Goal: Communication & Community: Answer question/provide support

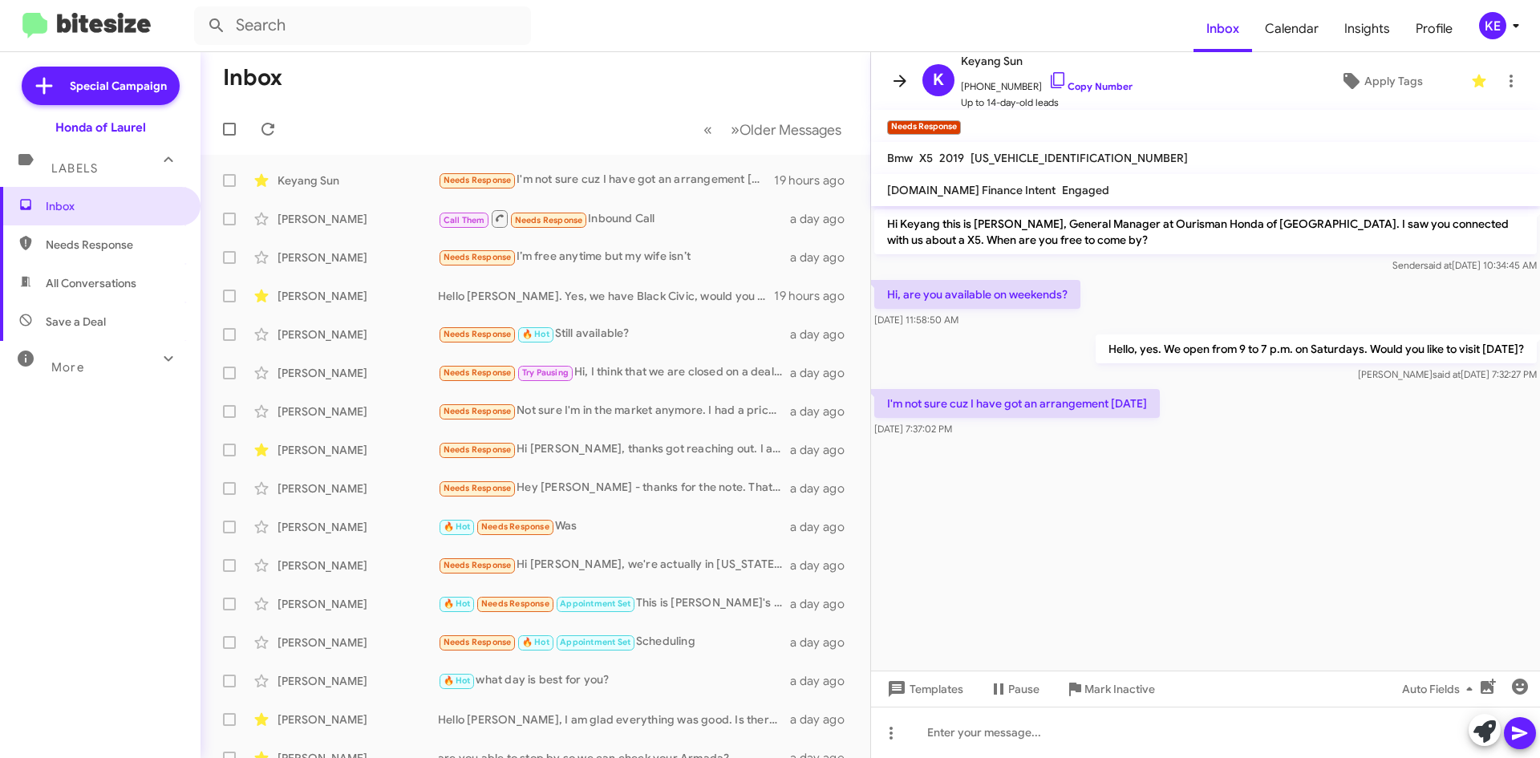
click at [903, 79] on icon at bounding box center [900, 81] width 13 height 12
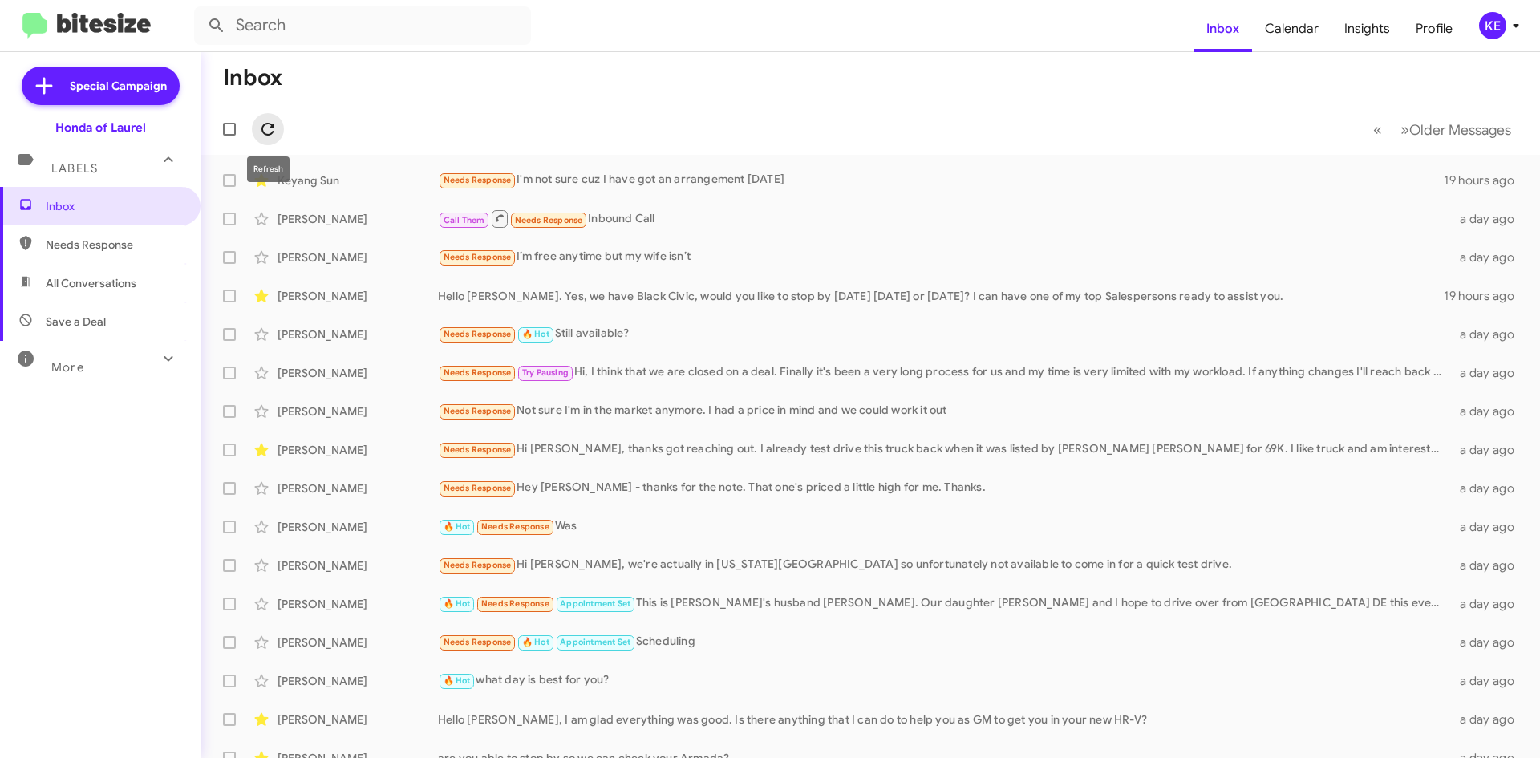
click at [267, 124] on icon at bounding box center [268, 129] width 13 height 13
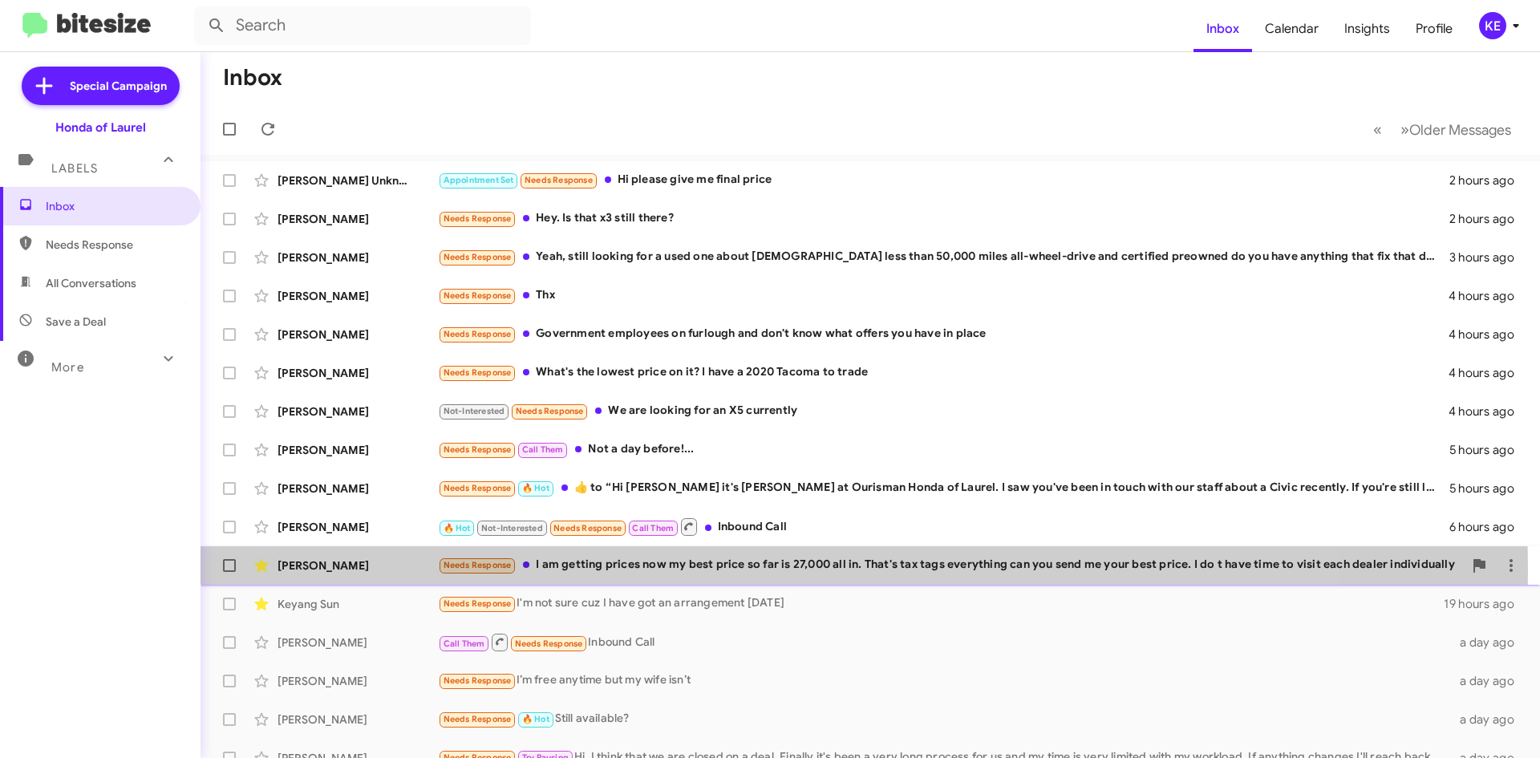
click at [414, 570] on div "[PERSON_NAME]" at bounding box center [358, 566] width 160 height 16
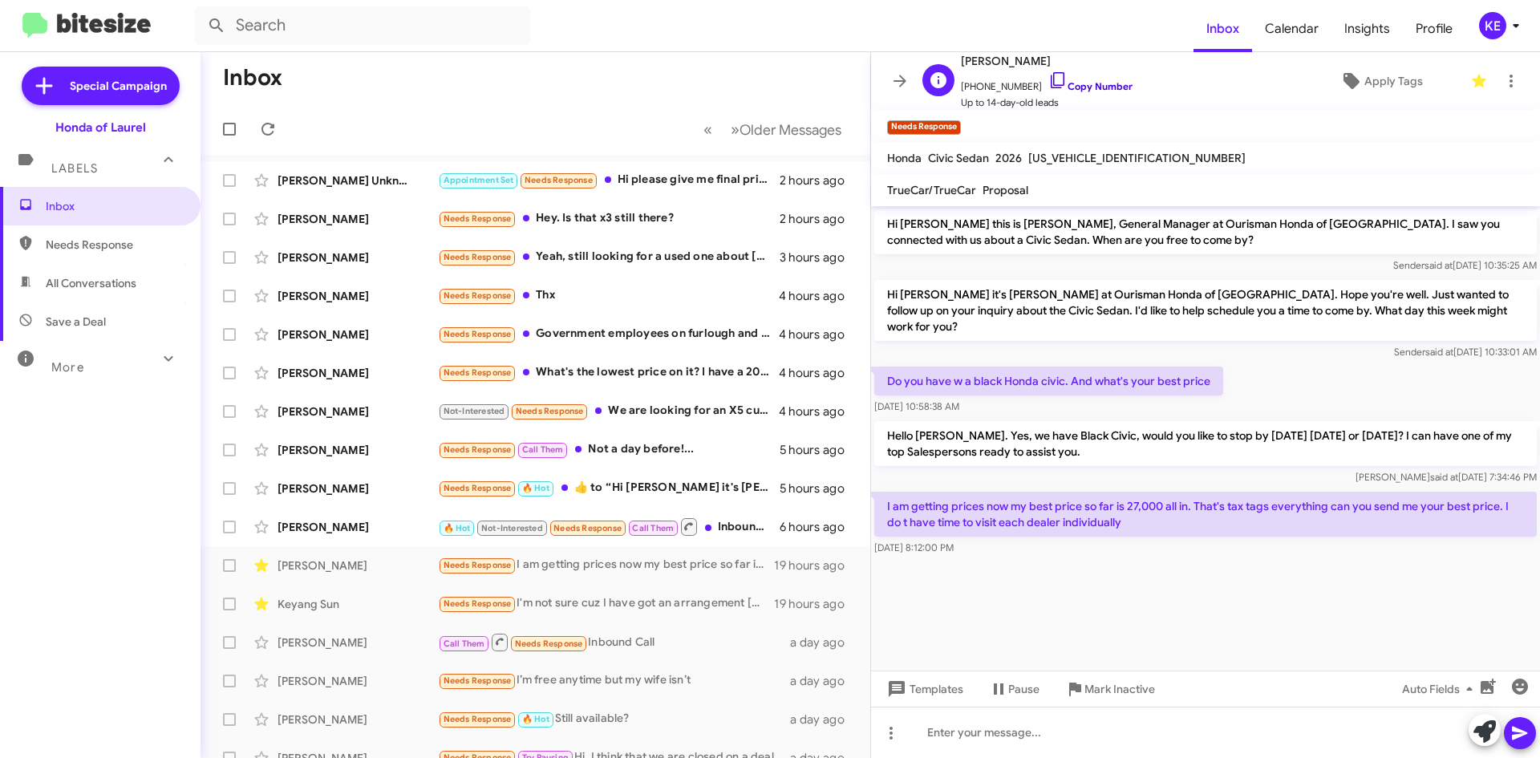
click at [1048, 78] on icon at bounding box center [1057, 80] width 19 height 19
drag, startPoint x: 890, startPoint y: 418, endPoint x: 1451, endPoint y: 539, distance: 574.5
click at [1453, 541] on div "Hi [PERSON_NAME] this is [PERSON_NAME], General Manager at Ourisman Honda of [G…" at bounding box center [1205, 382] width 669 height 353
click at [1338, 349] on div "Hi [PERSON_NAME] this is [PERSON_NAME], General Manager at Ourisman Honda of [G…" at bounding box center [1205, 382] width 669 height 353
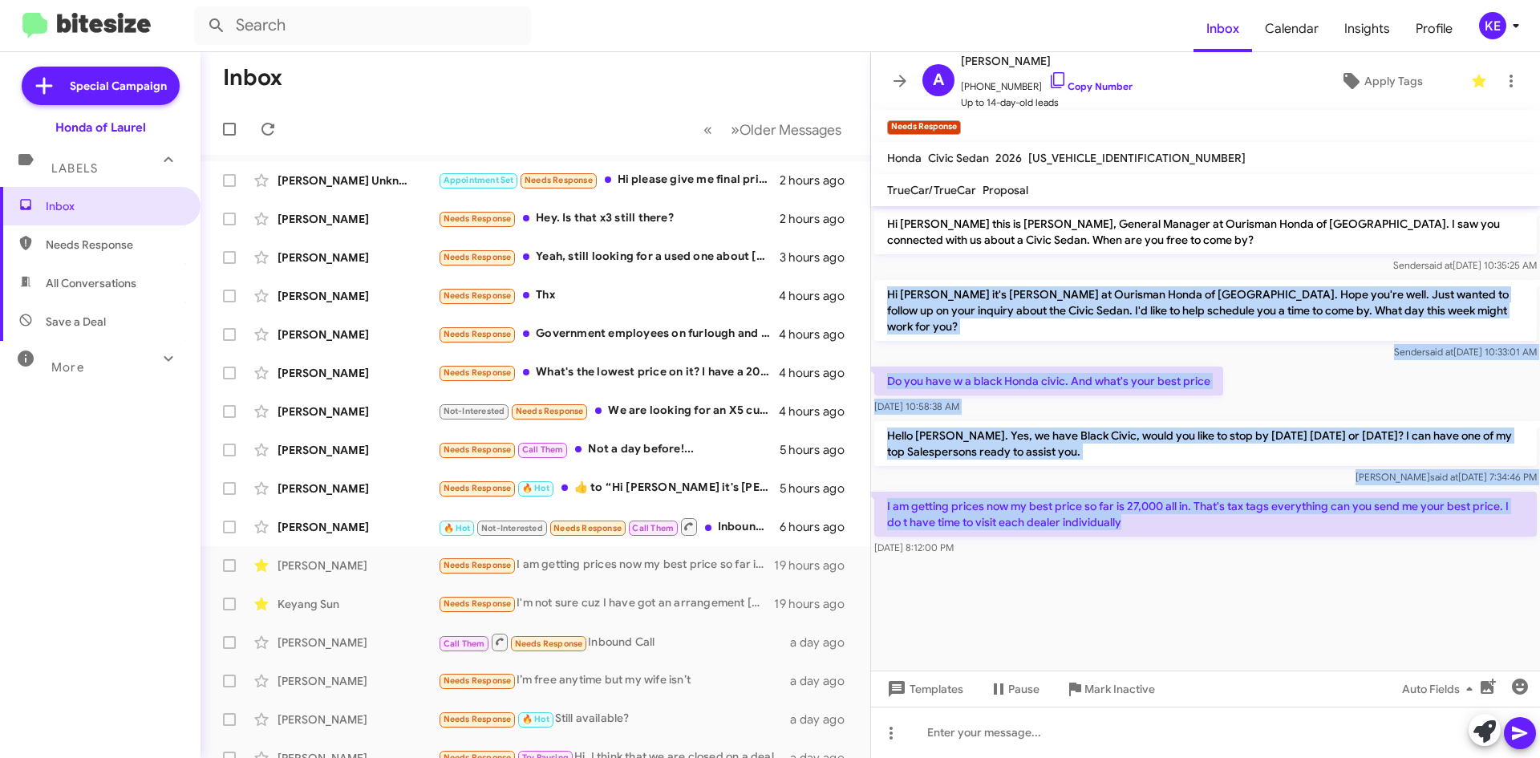
drag, startPoint x: 887, startPoint y: 292, endPoint x: 1448, endPoint y: 513, distance: 602.6
click at [1448, 513] on div "Hi [PERSON_NAME] this is [PERSON_NAME], General Manager at Ourisman Honda of [G…" at bounding box center [1205, 382] width 669 height 353
copy div "Hi [PERSON_NAME] it's [PERSON_NAME] at Ourisman Honda of [GEOGRAPHIC_DATA]. Hop…"
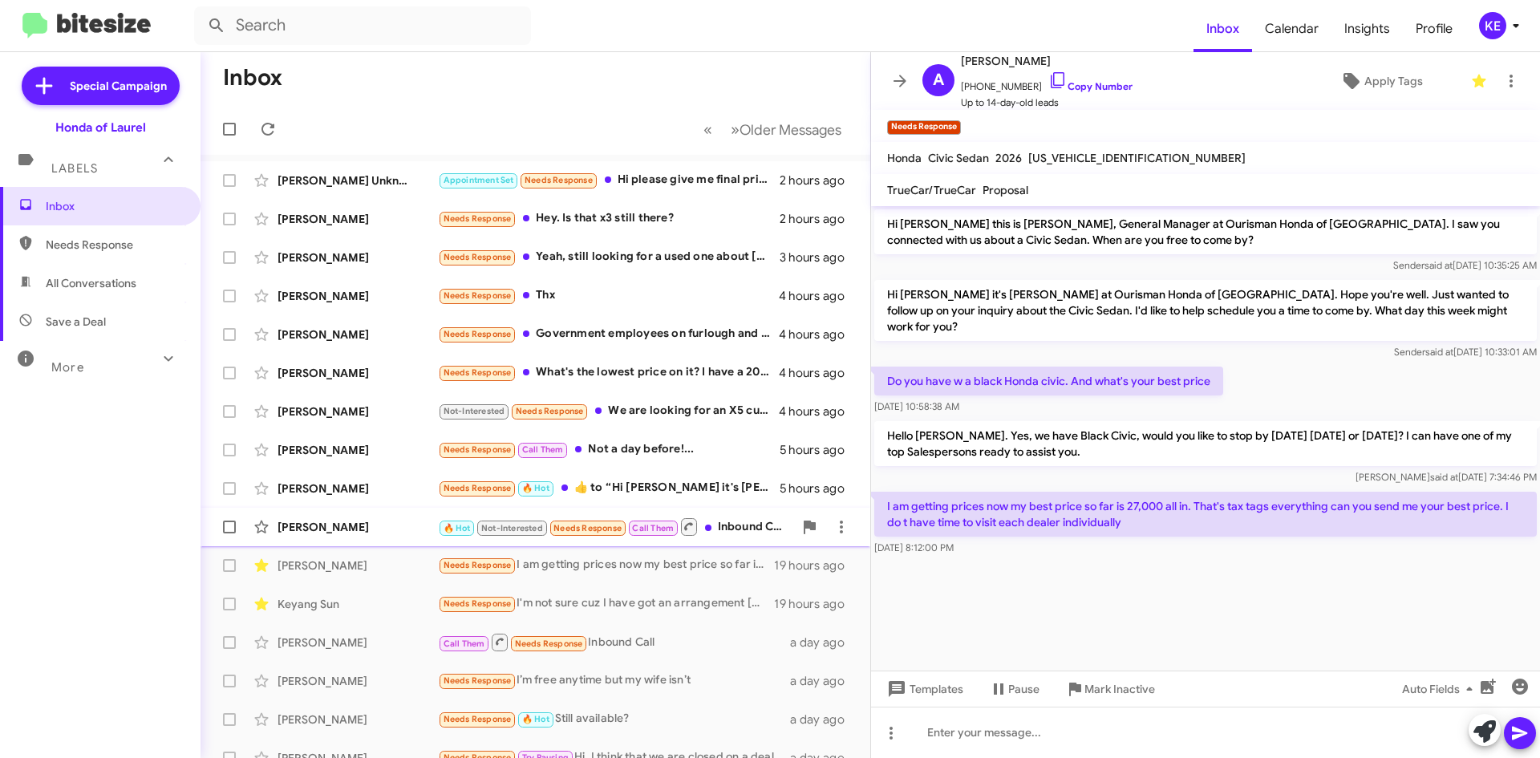
click at [355, 526] on div "[PERSON_NAME]" at bounding box center [358, 527] width 160 height 16
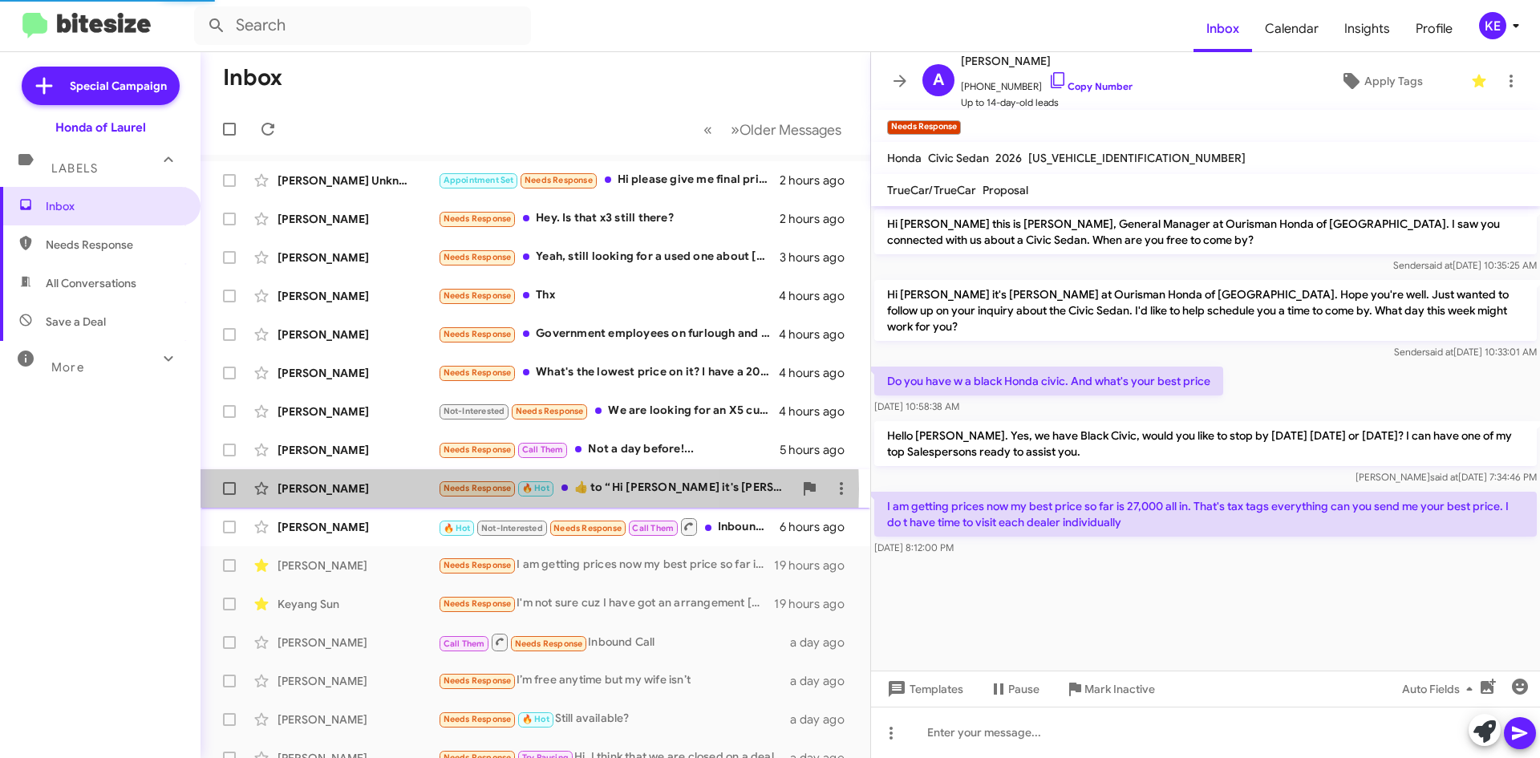
click at [381, 489] on div "[PERSON_NAME]" at bounding box center [358, 489] width 160 height 16
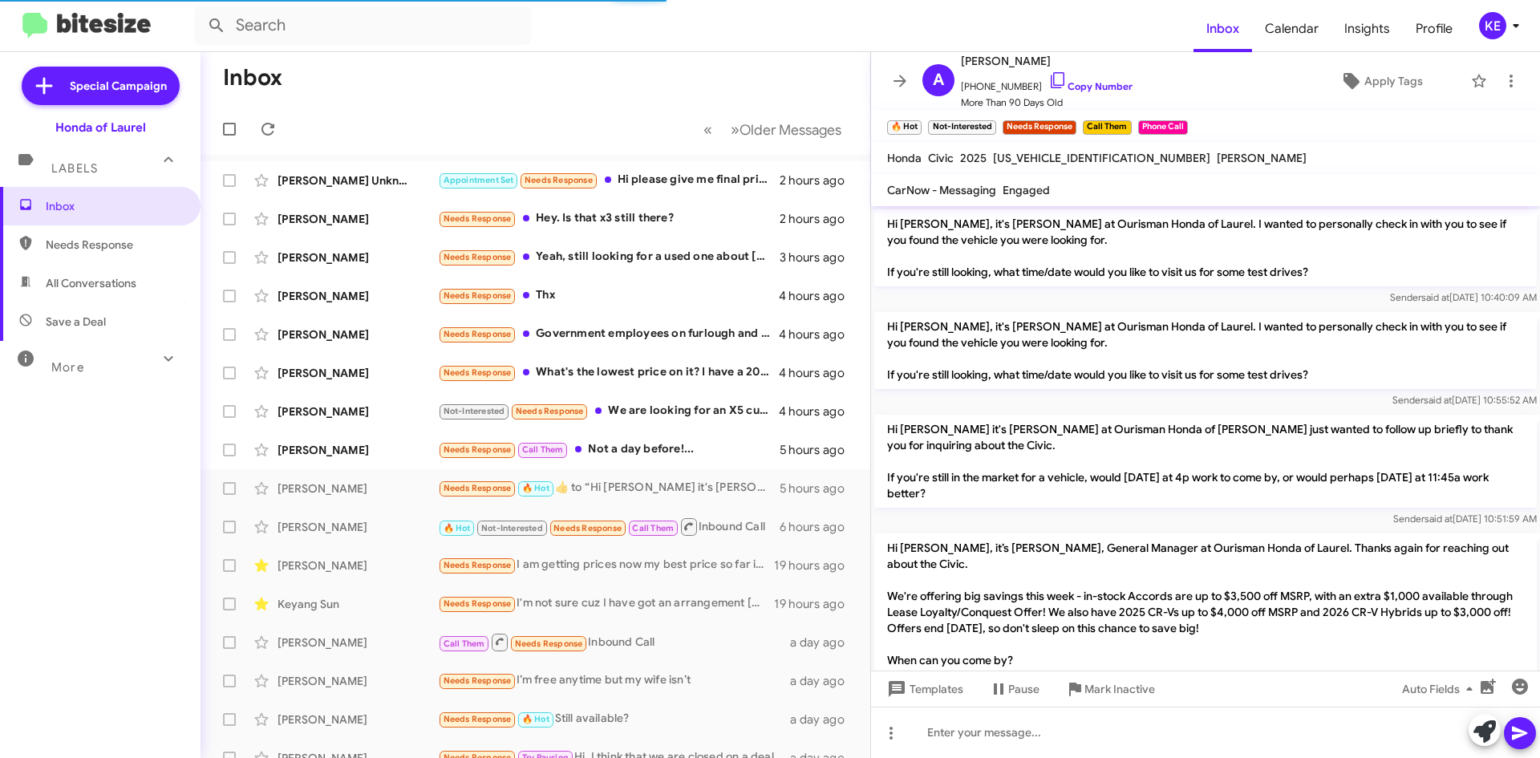
scroll to position [1814, 0]
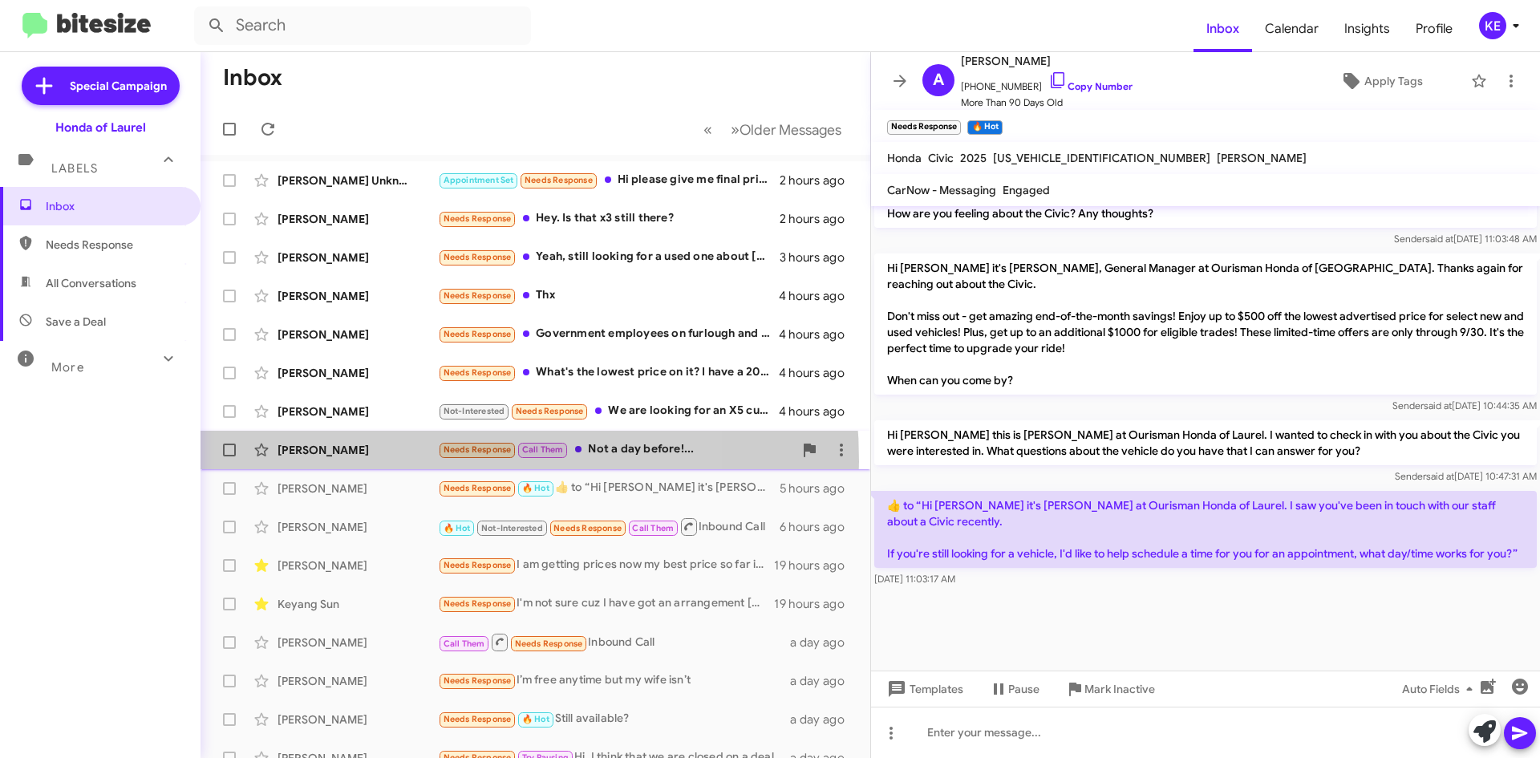
click at [383, 461] on div "Esomnna Onyeneho Needs Response Call Them Not a day before!... 5 hours ago" at bounding box center [535, 450] width 644 height 32
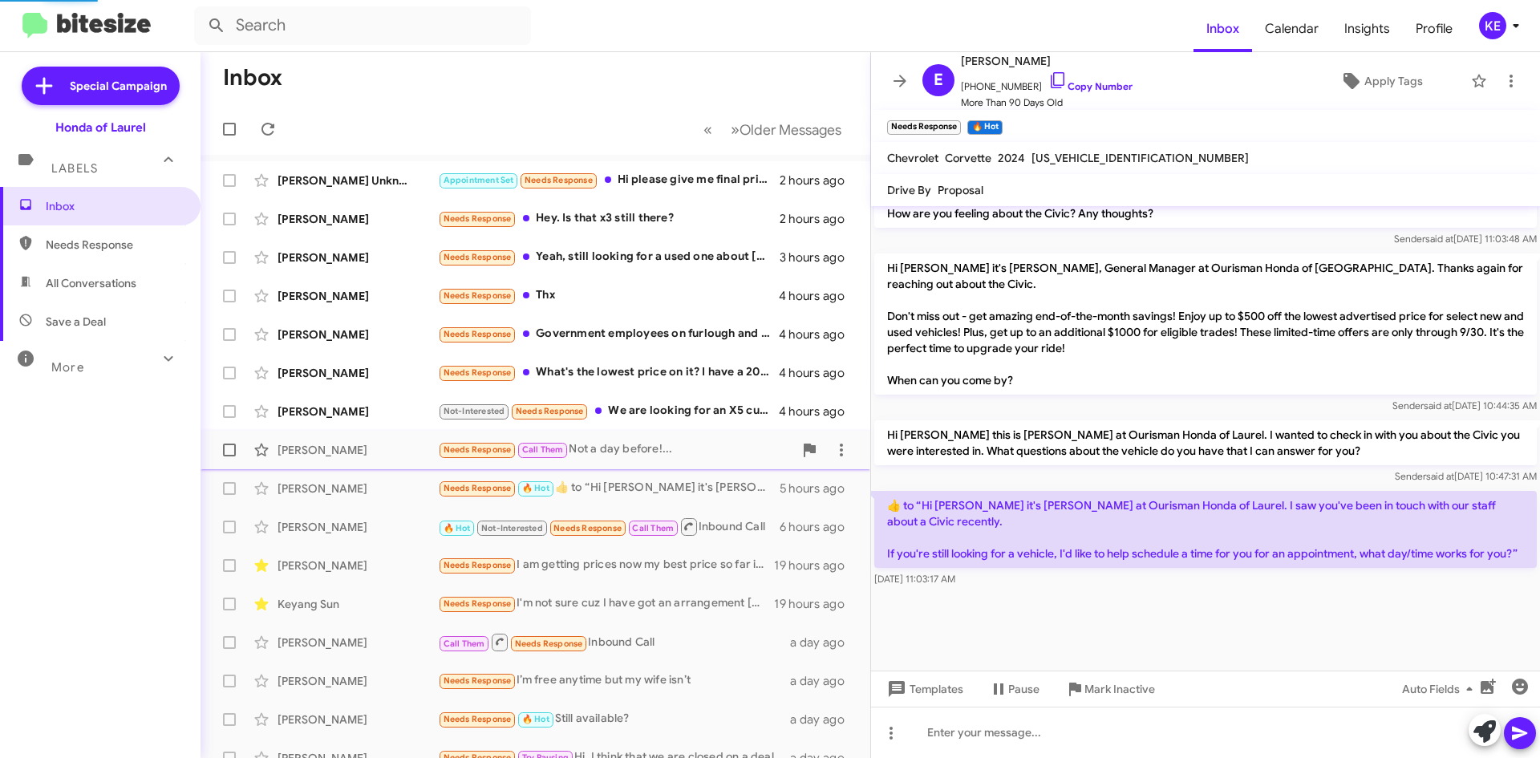
scroll to position [293, 0]
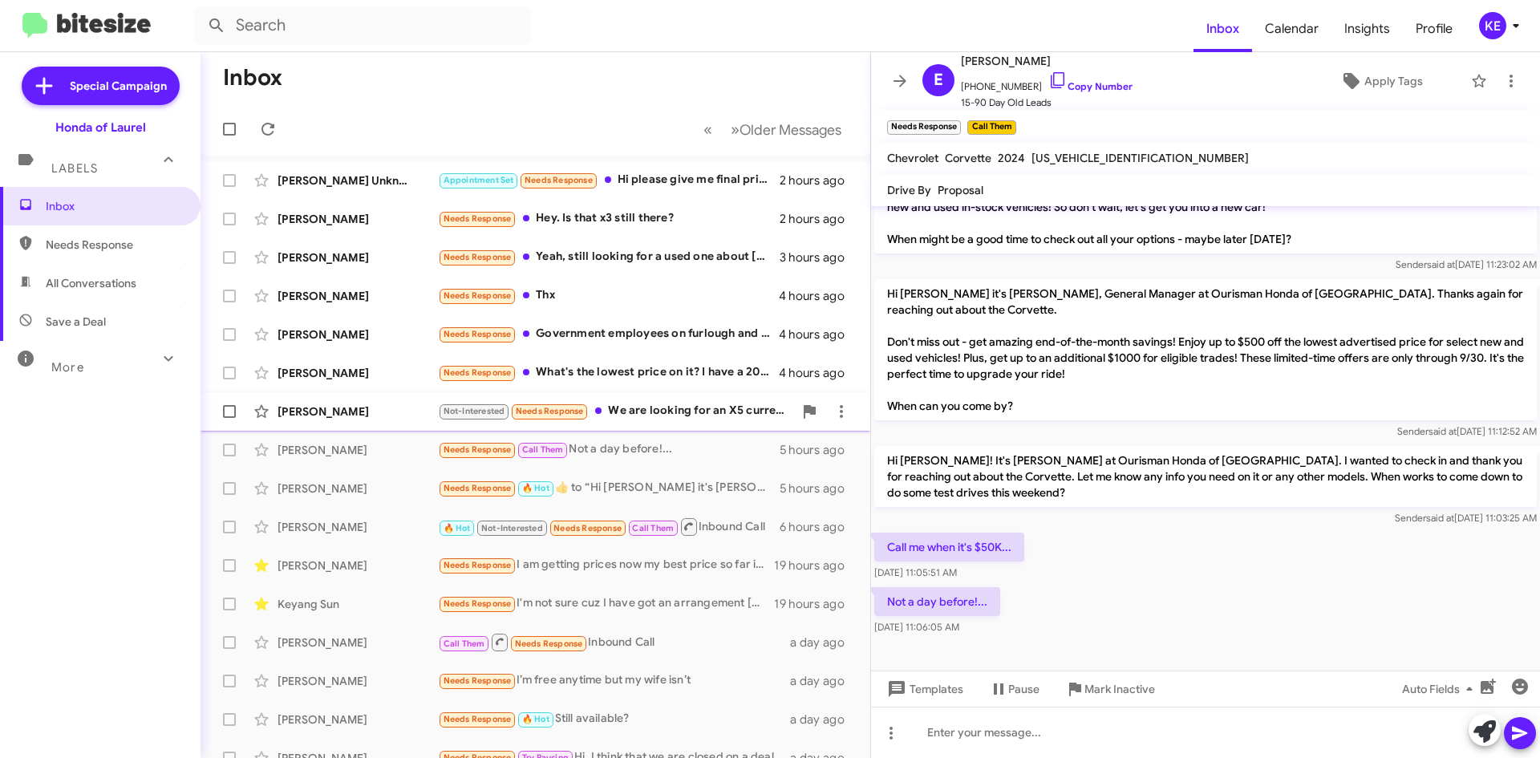
click at [382, 407] on div "[PERSON_NAME]" at bounding box center [358, 412] width 160 height 16
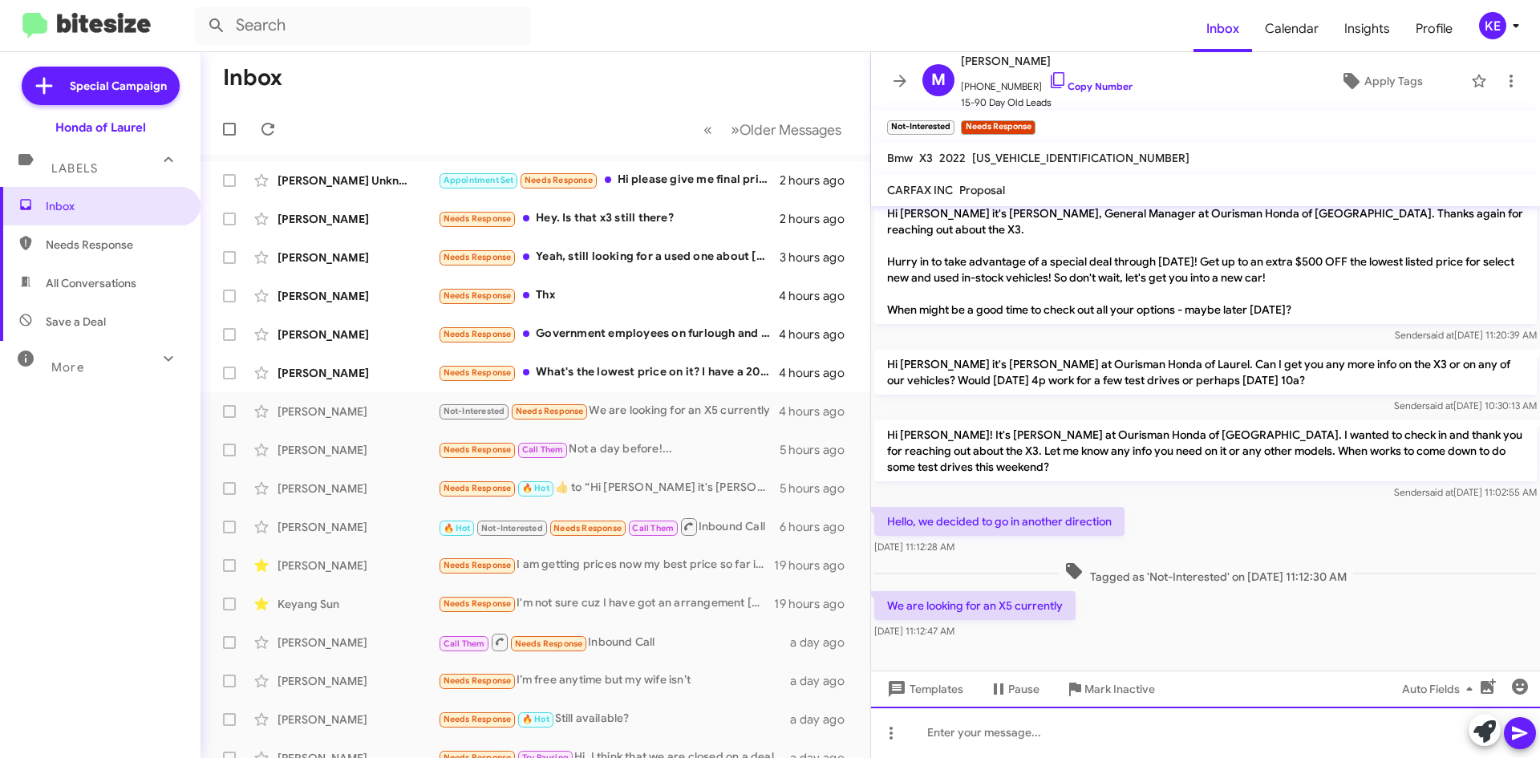
click at [1032, 739] on div at bounding box center [1205, 732] width 669 height 51
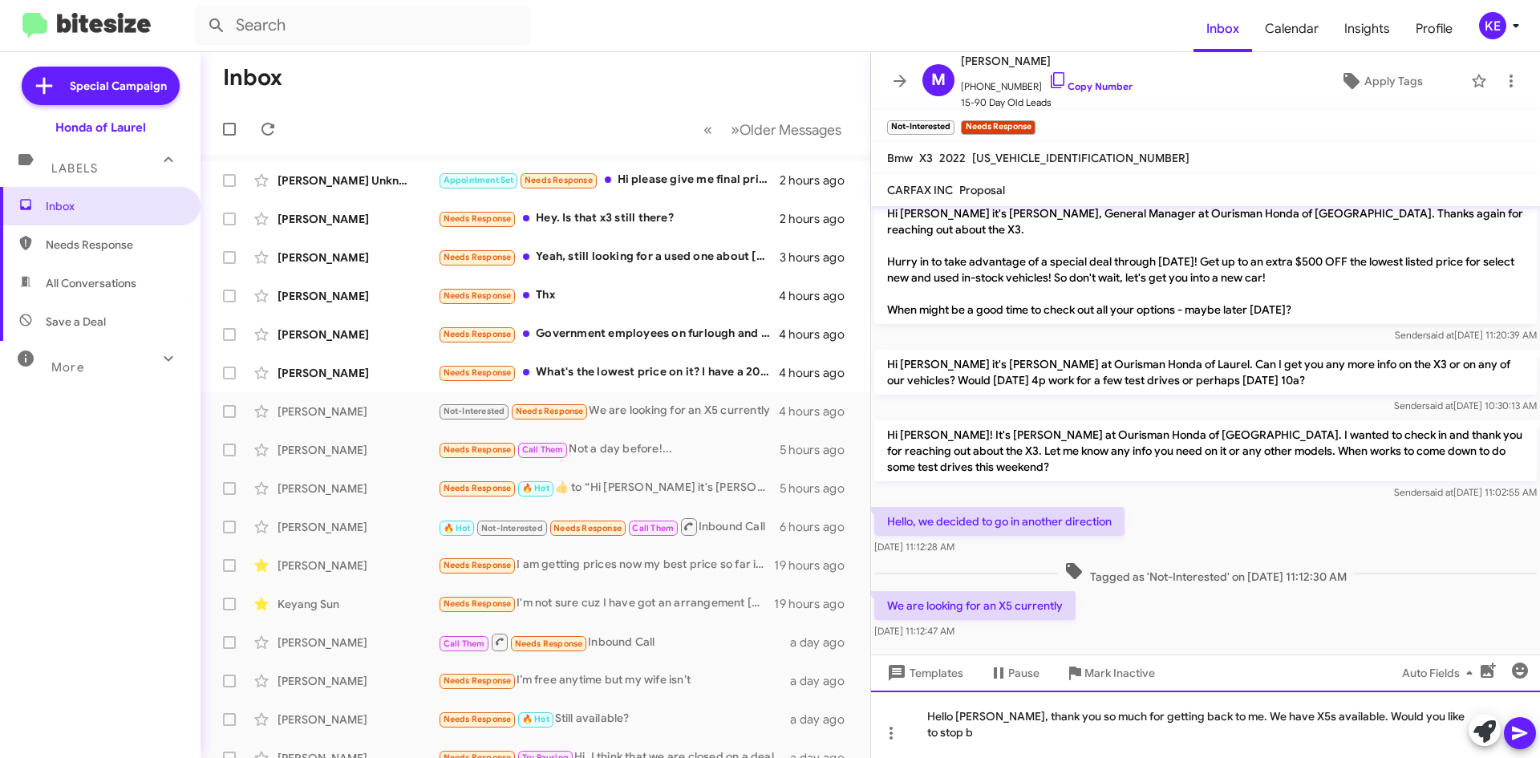
scroll to position [97, 0]
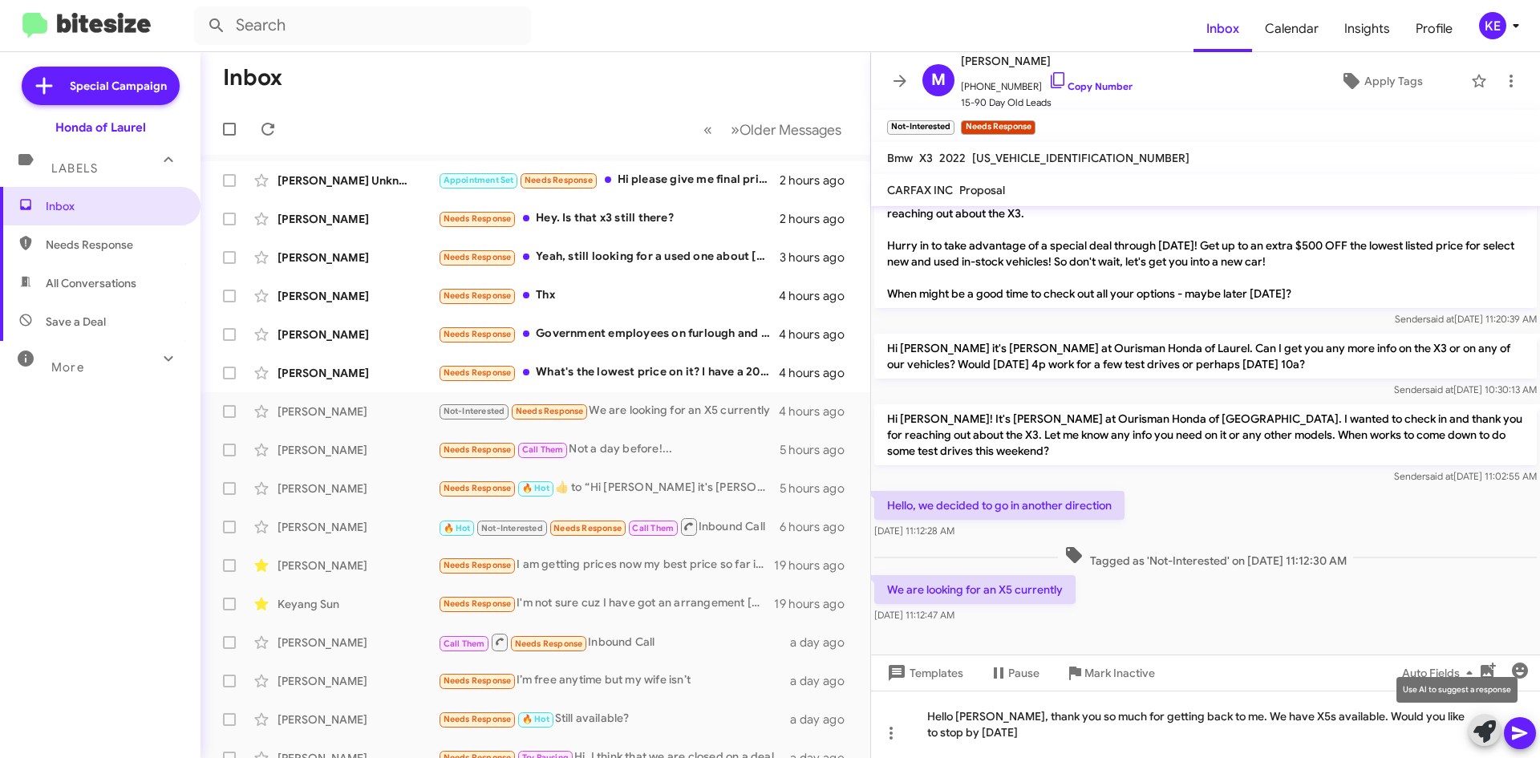
click at [1469, 714] on button at bounding box center [1485, 730] width 32 height 32
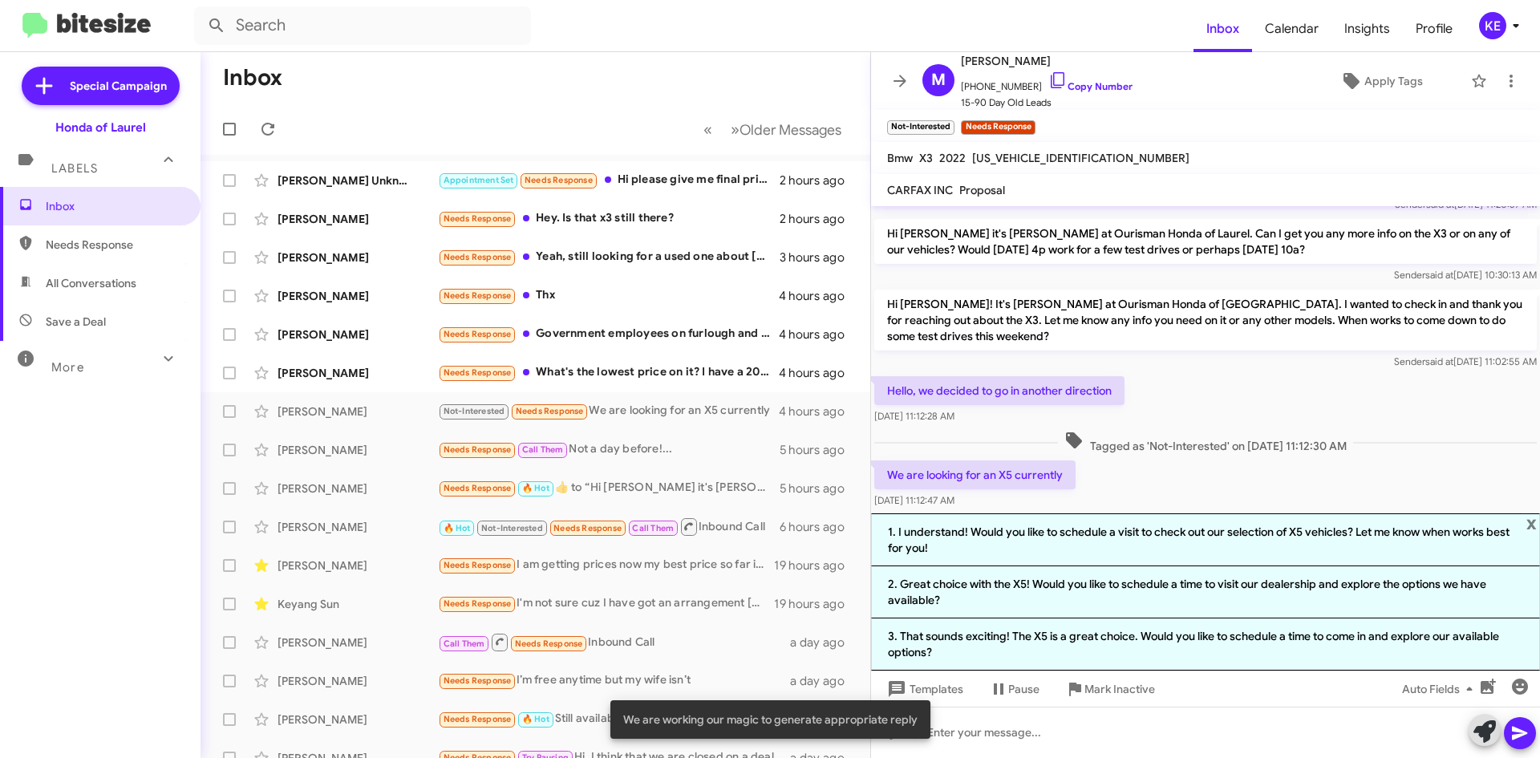
scroll to position [238, 0]
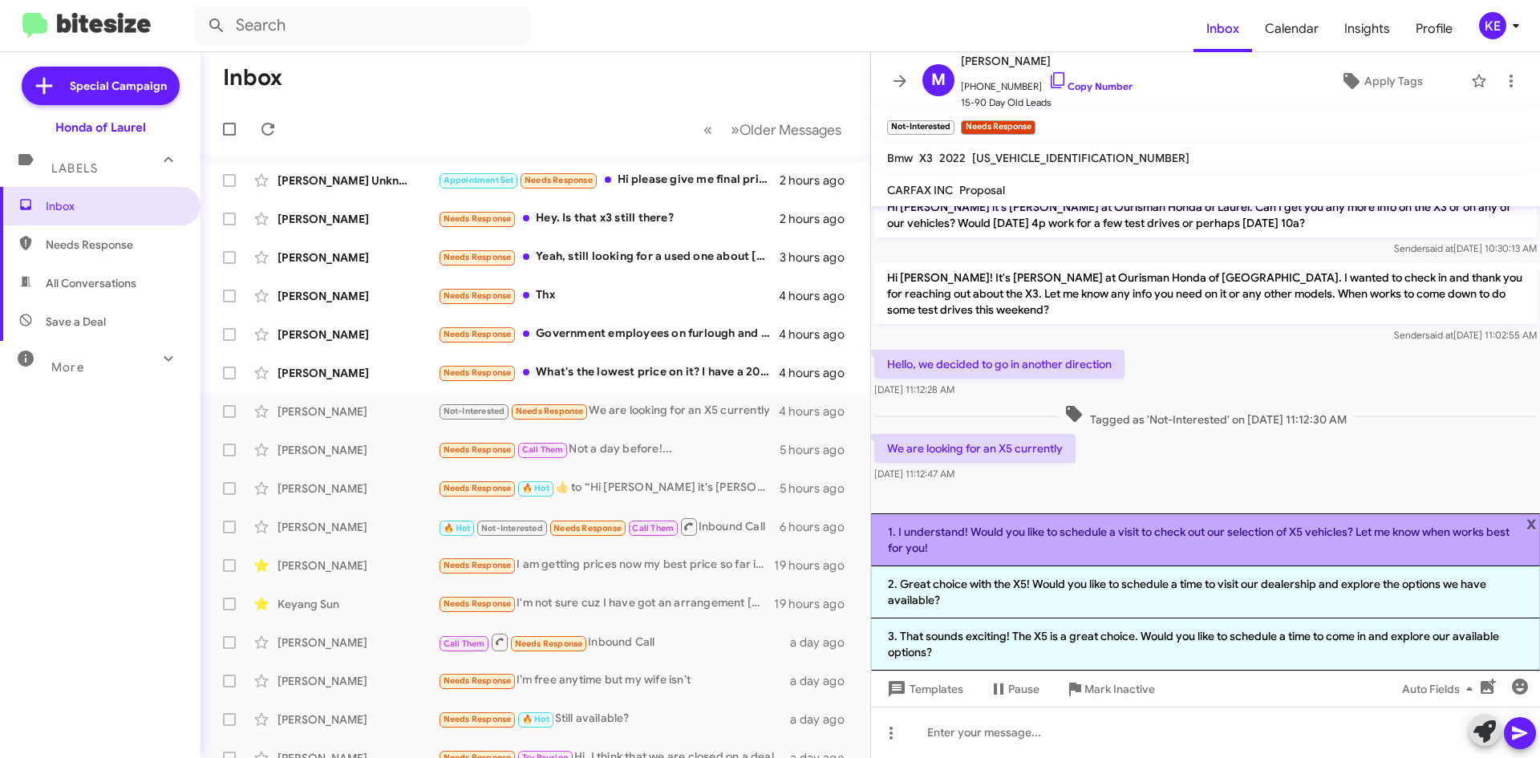
click at [1303, 563] on li "1. I understand! Would you like to schedule a visit to check out our selection …" at bounding box center [1205, 539] width 669 height 53
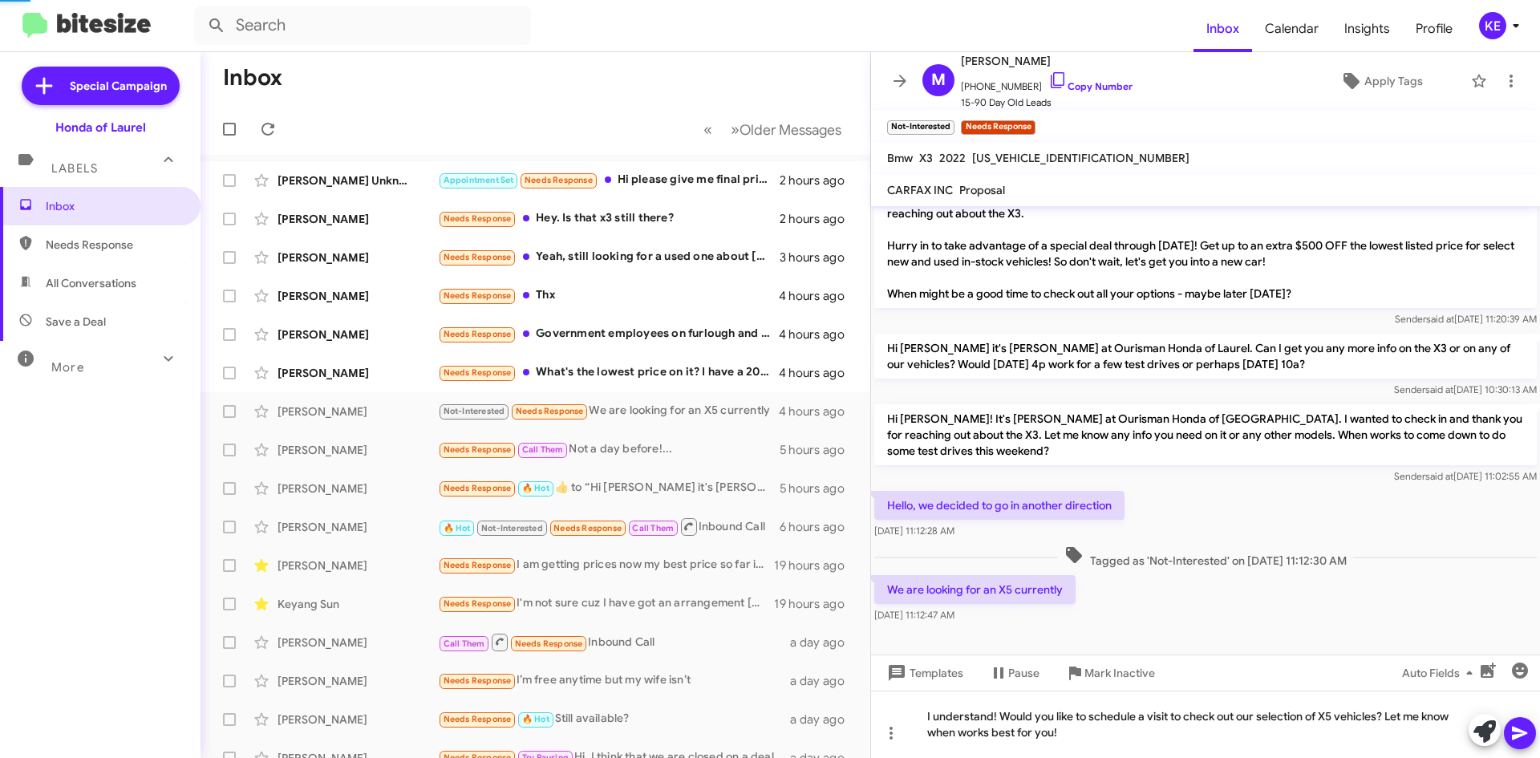
scroll to position [97, 0]
click at [1528, 728] on icon at bounding box center [1520, 733] width 19 height 19
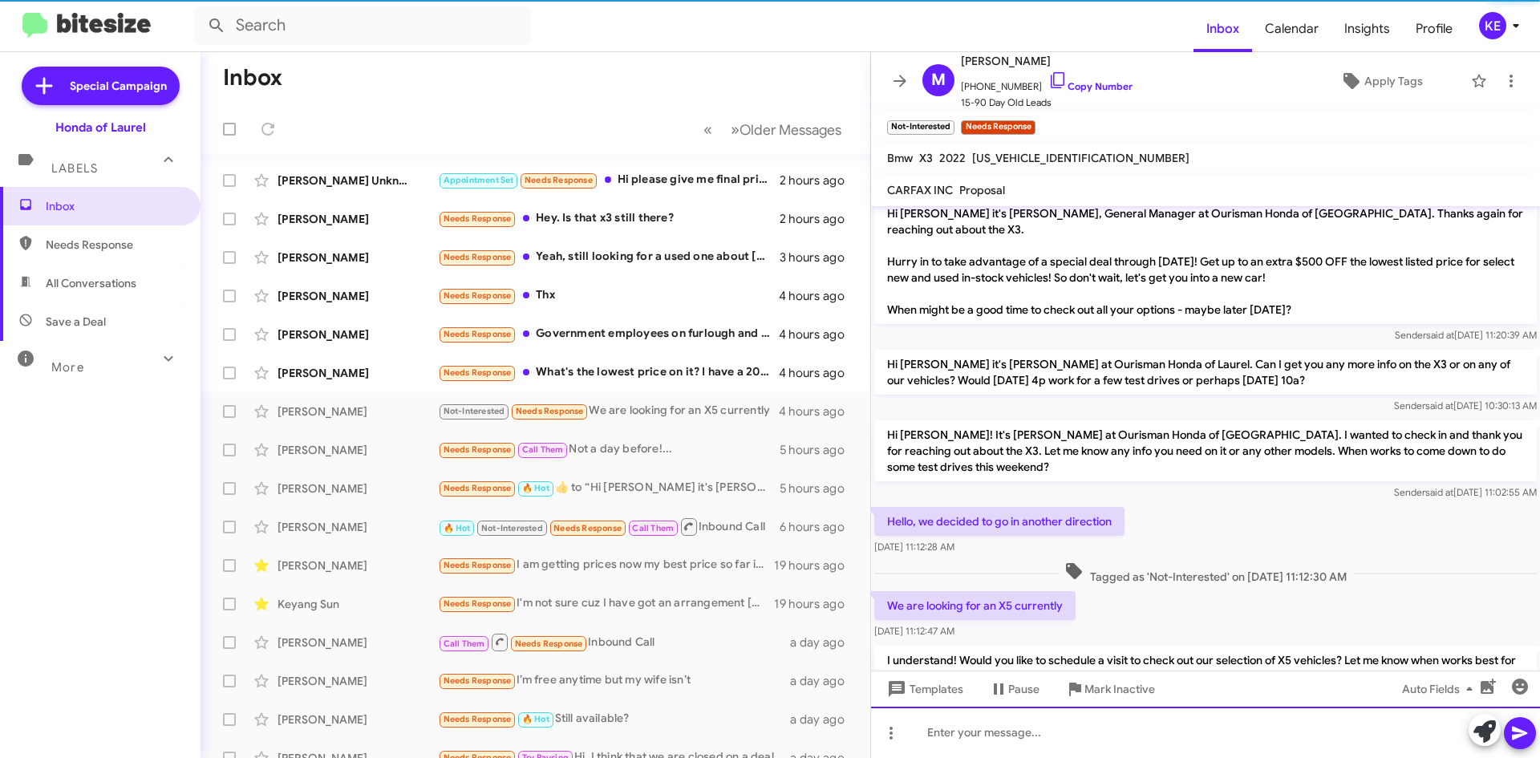
scroll to position [156, 0]
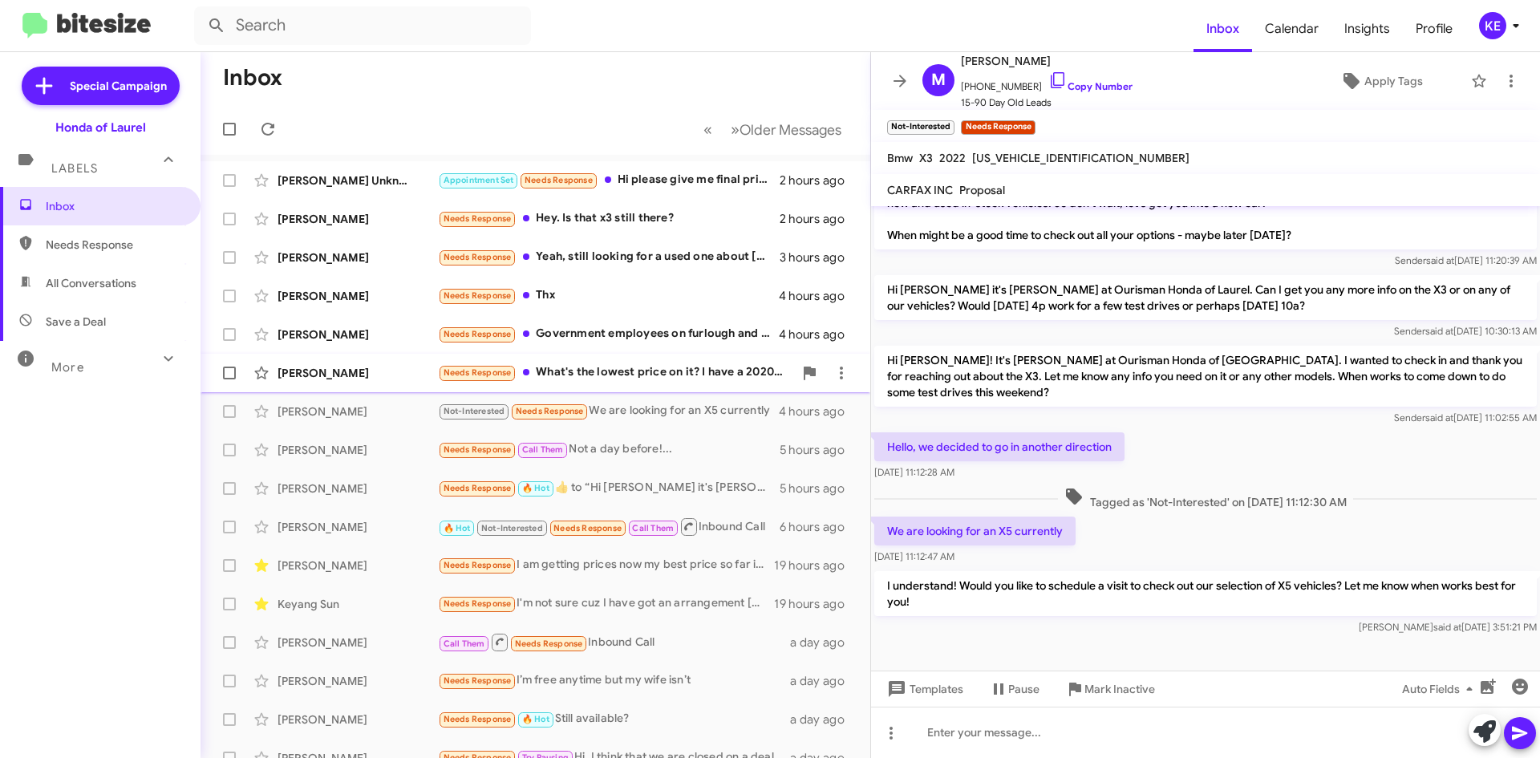
click at [351, 377] on div "[PERSON_NAME]" at bounding box center [358, 373] width 160 height 16
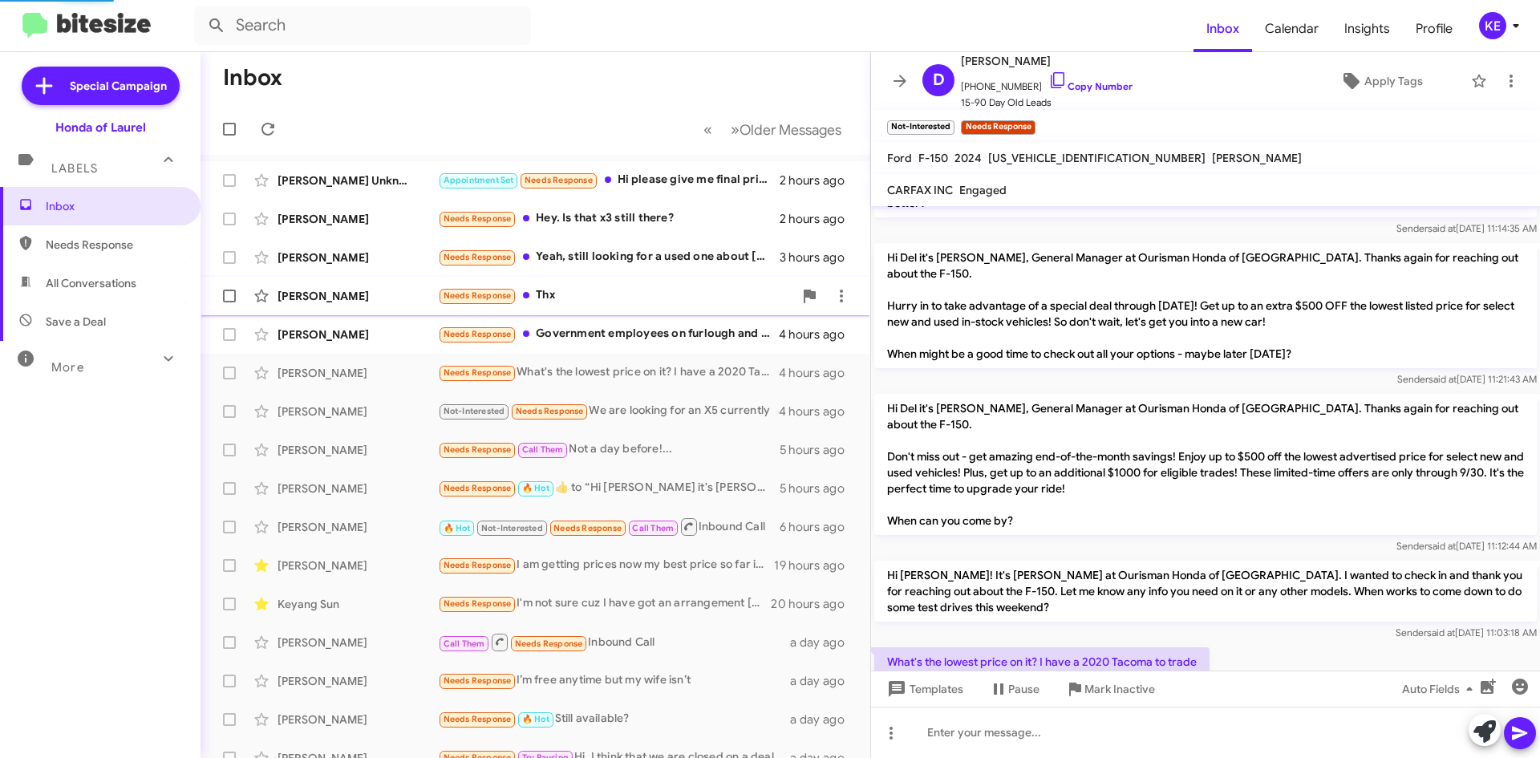
scroll to position [208, 0]
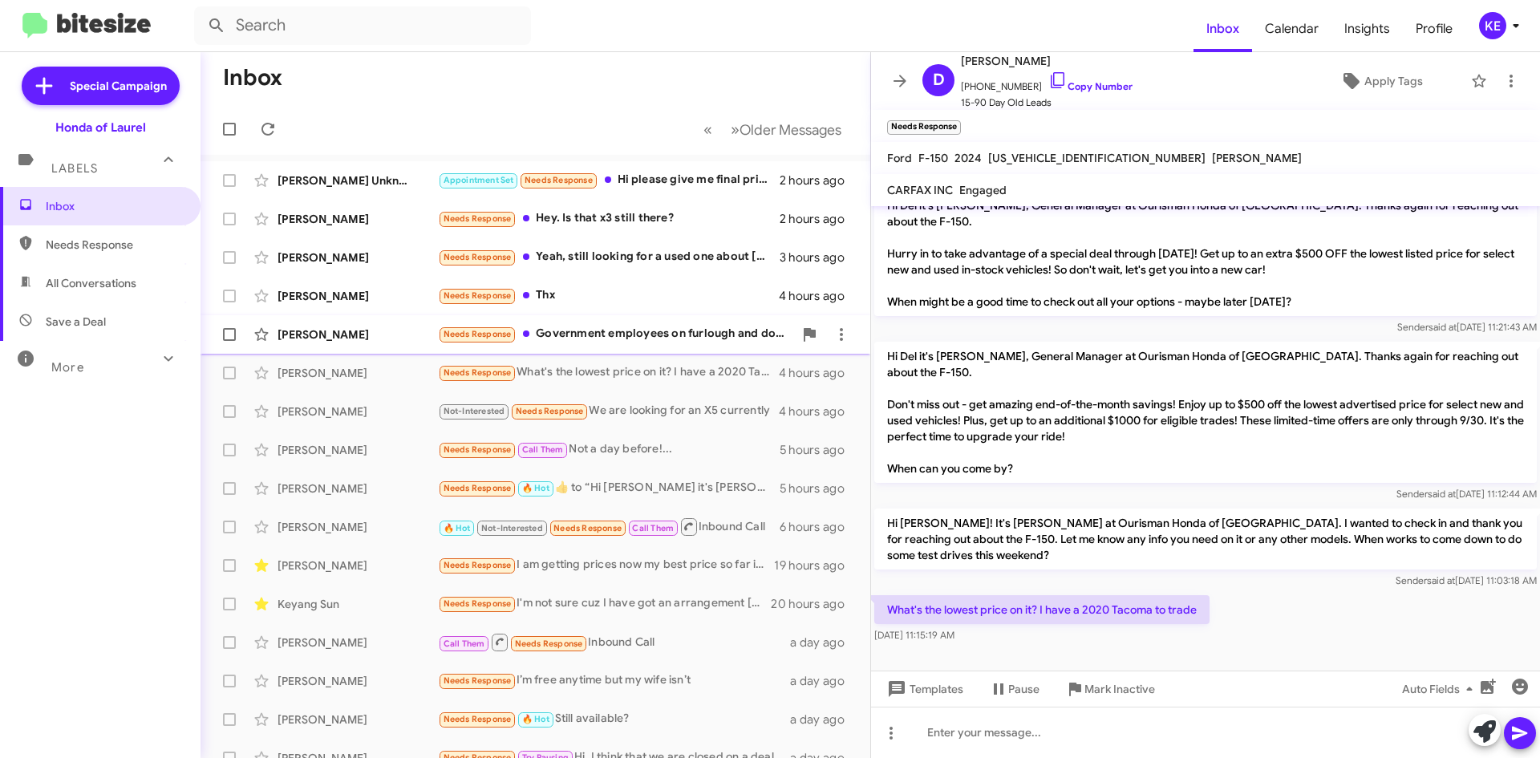
click at [323, 343] on div "[PERSON_NAME] Needs Response Government employees on furlough and don't know wh…" at bounding box center [535, 334] width 644 height 32
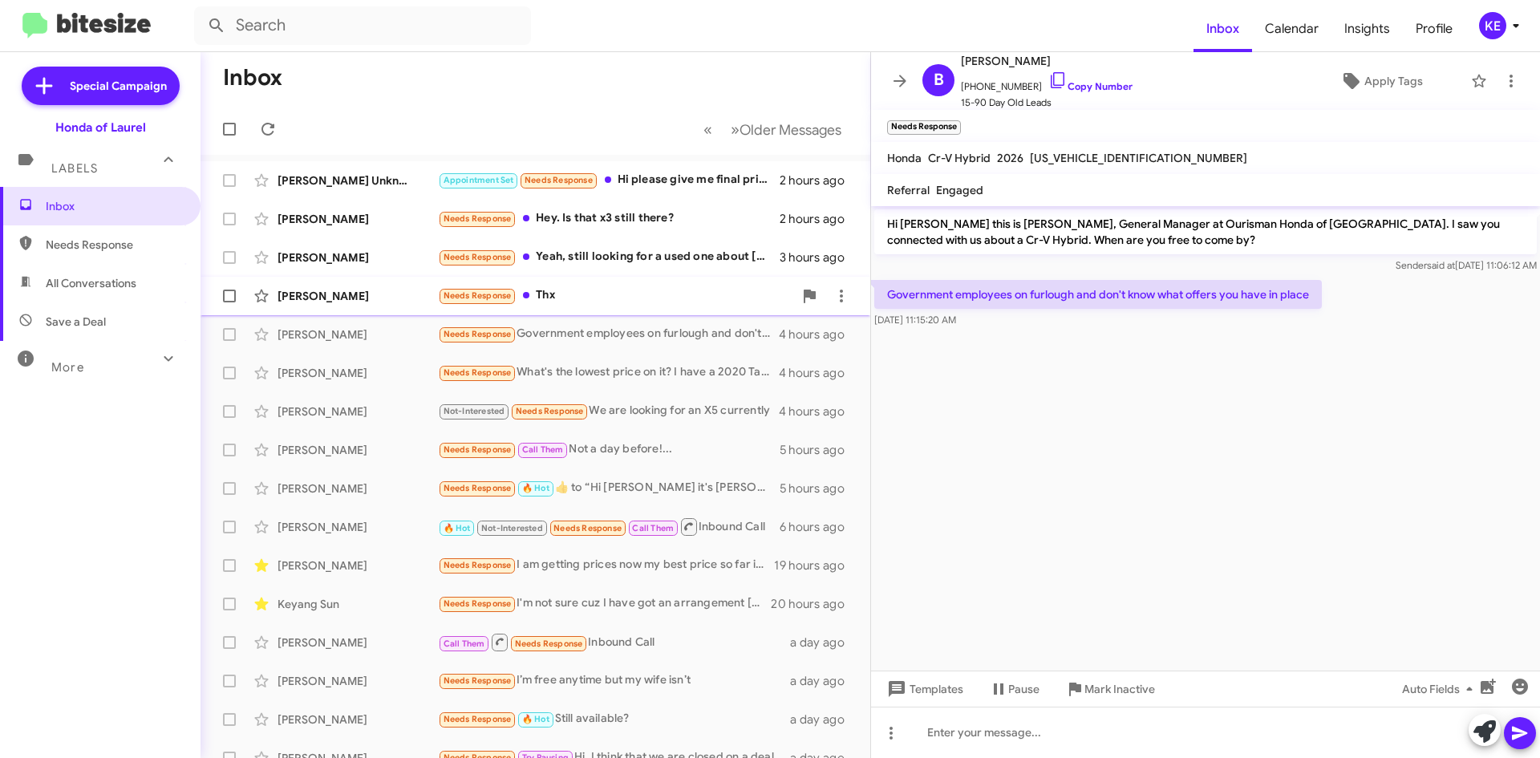
click at [354, 292] on div "[PERSON_NAME]" at bounding box center [358, 296] width 160 height 16
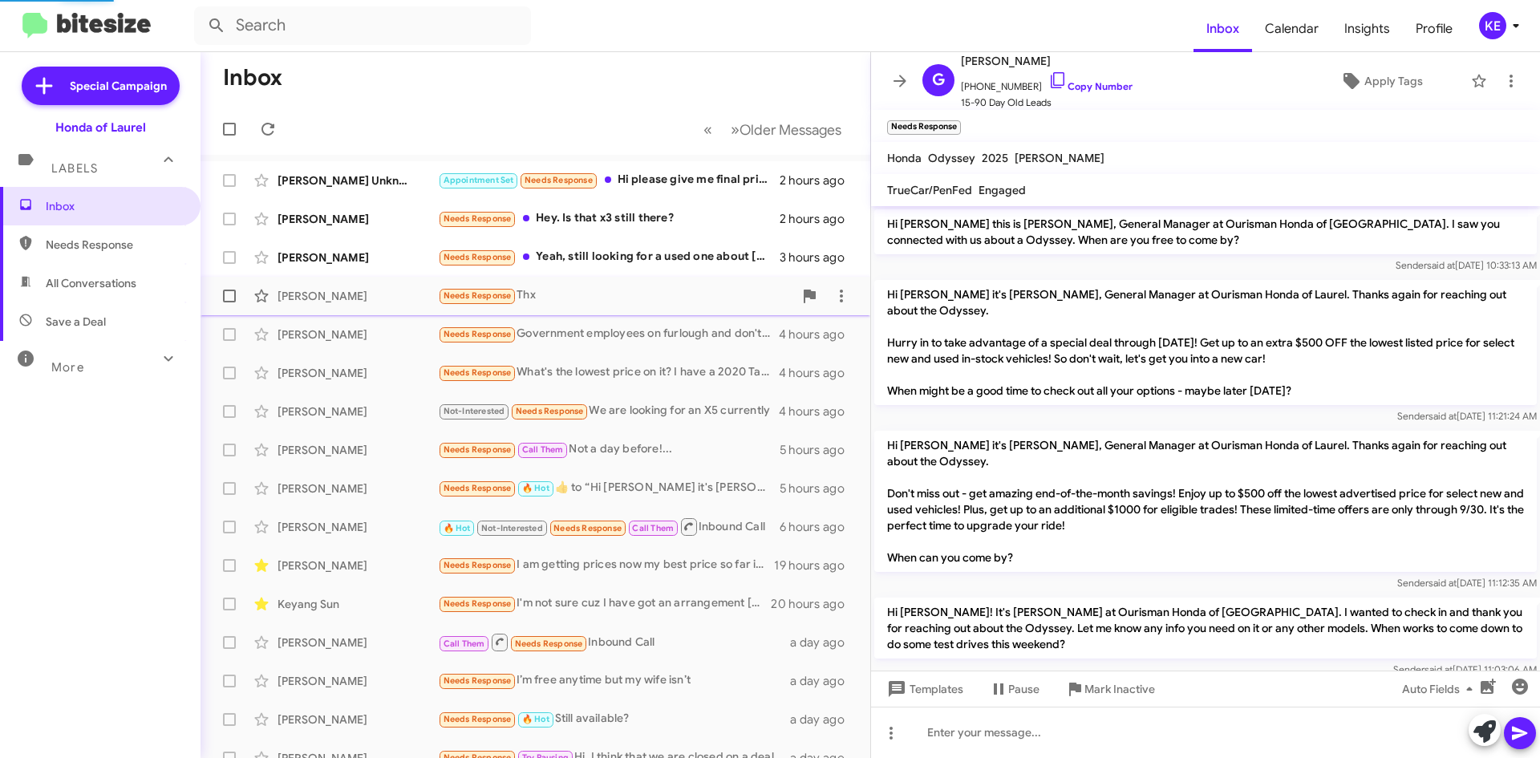
scroll to position [144, 0]
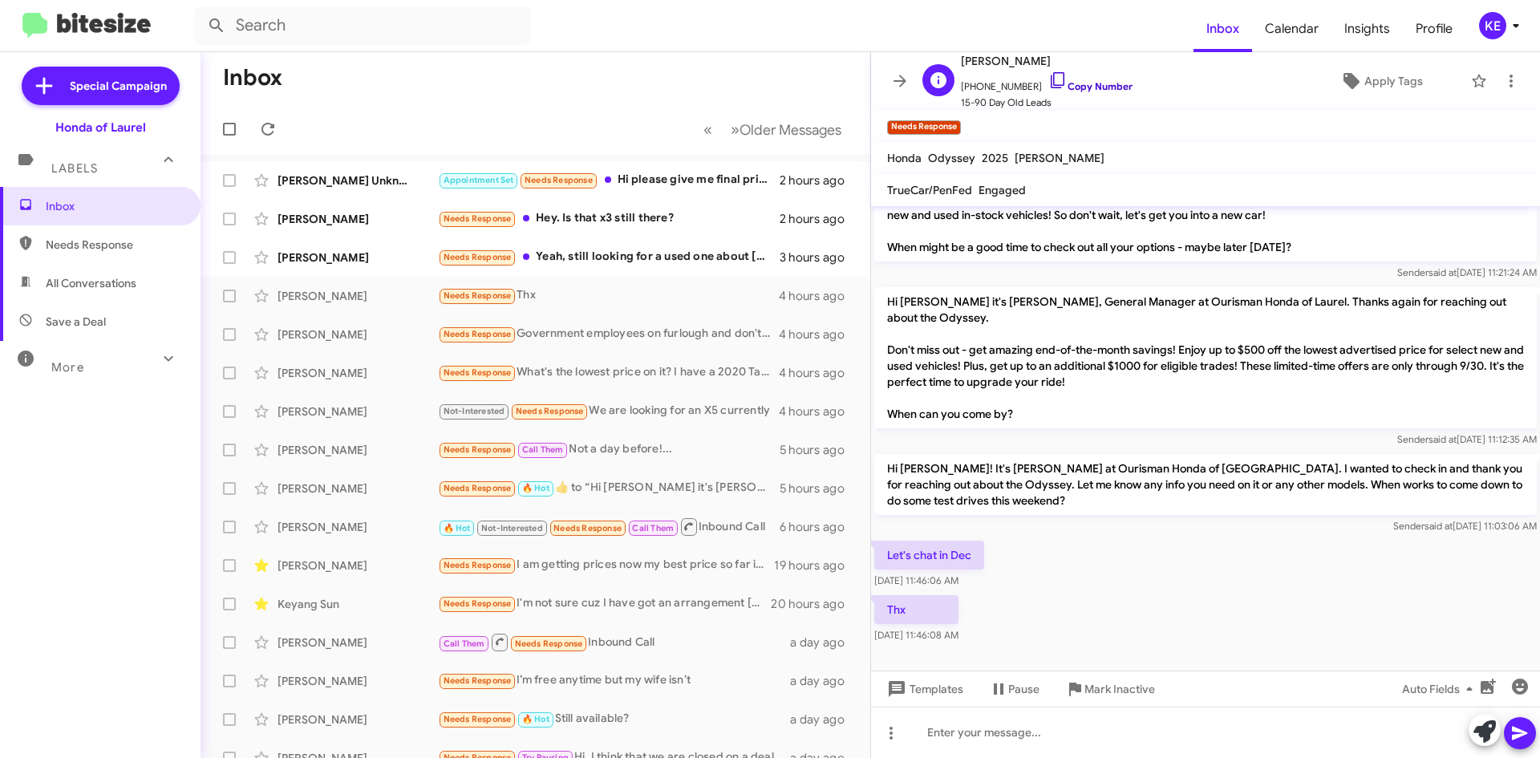
click at [1051, 79] on icon at bounding box center [1058, 80] width 14 height 16
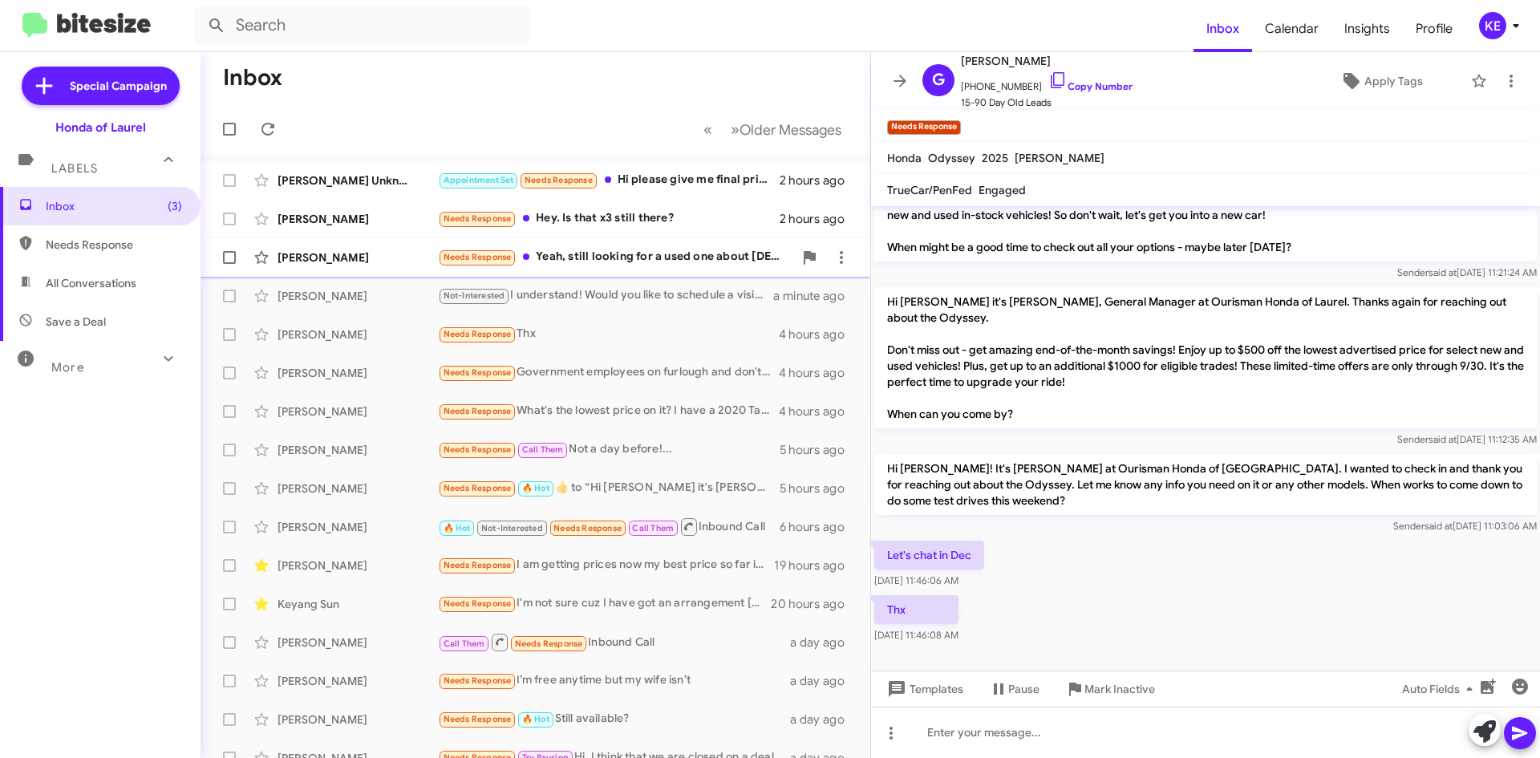
click at [386, 268] on div "[PERSON_NAME] Needs Response Yeah, still looking for a used one about [DEMOGRAP…" at bounding box center [535, 257] width 644 height 32
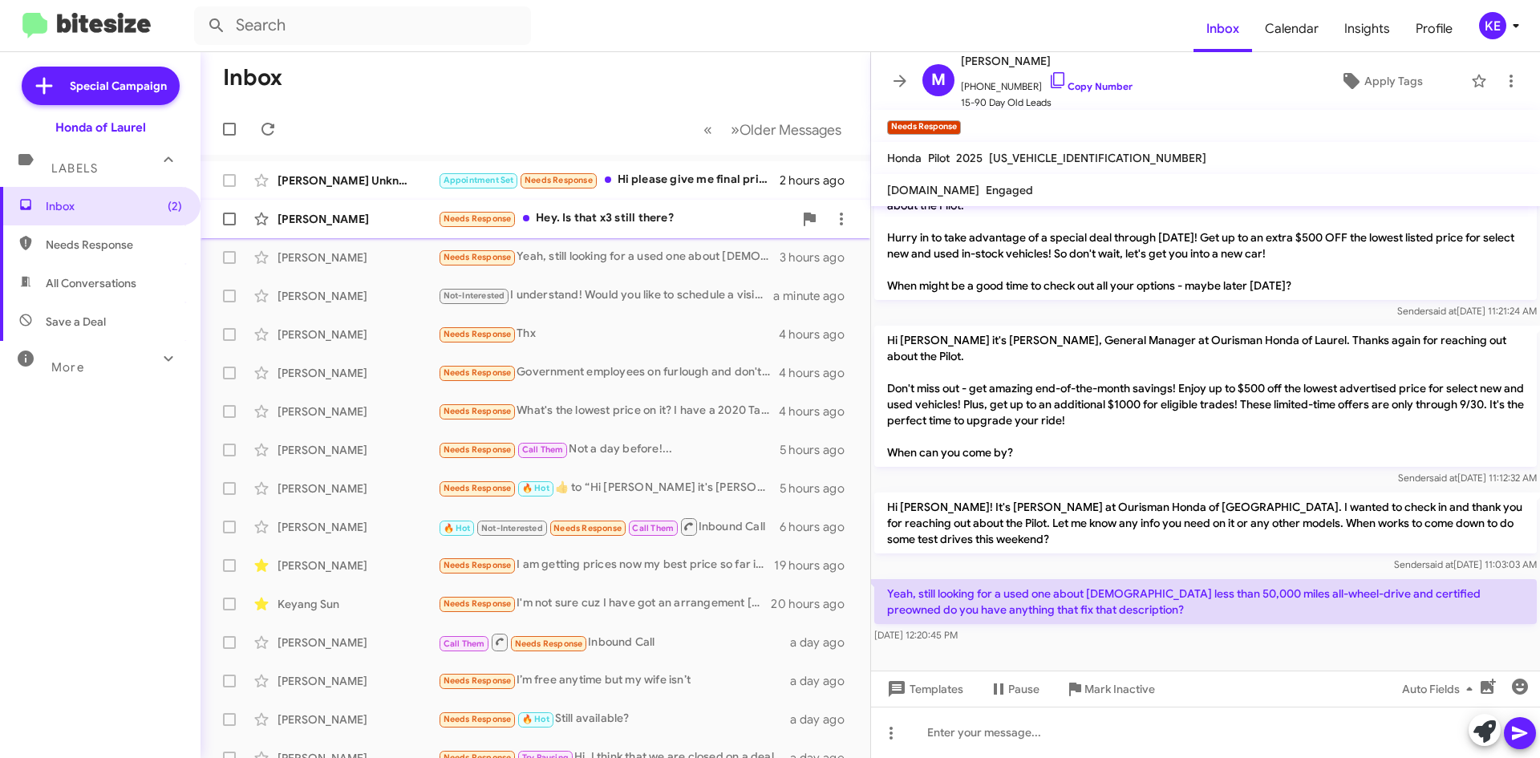
click at [355, 209] on div "[PERSON_NAME] Needs Response Hey. Is that x3 still there? 2 hours ago" at bounding box center [535, 219] width 644 height 32
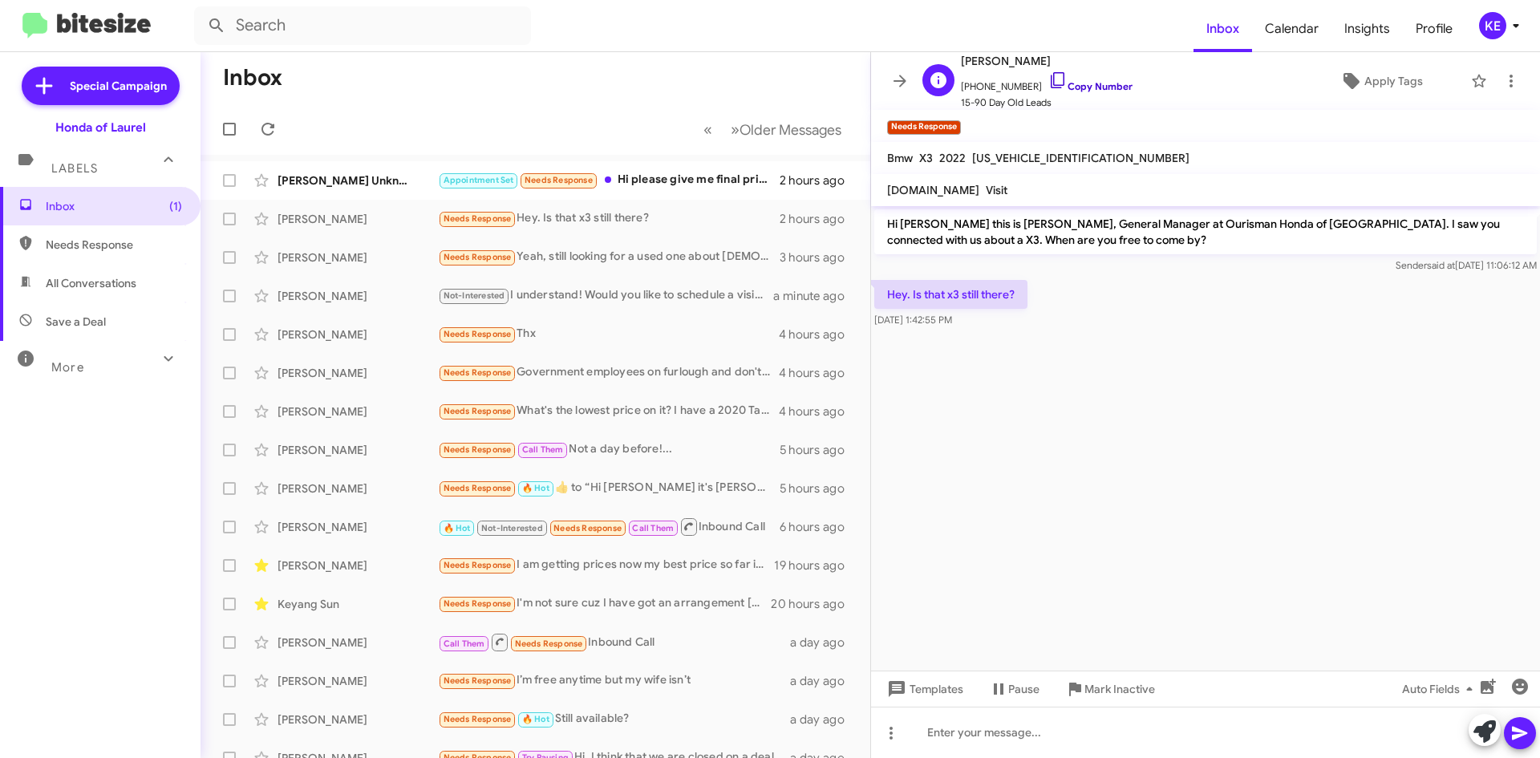
click at [1048, 80] on icon at bounding box center [1057, 80] width 19 height 19
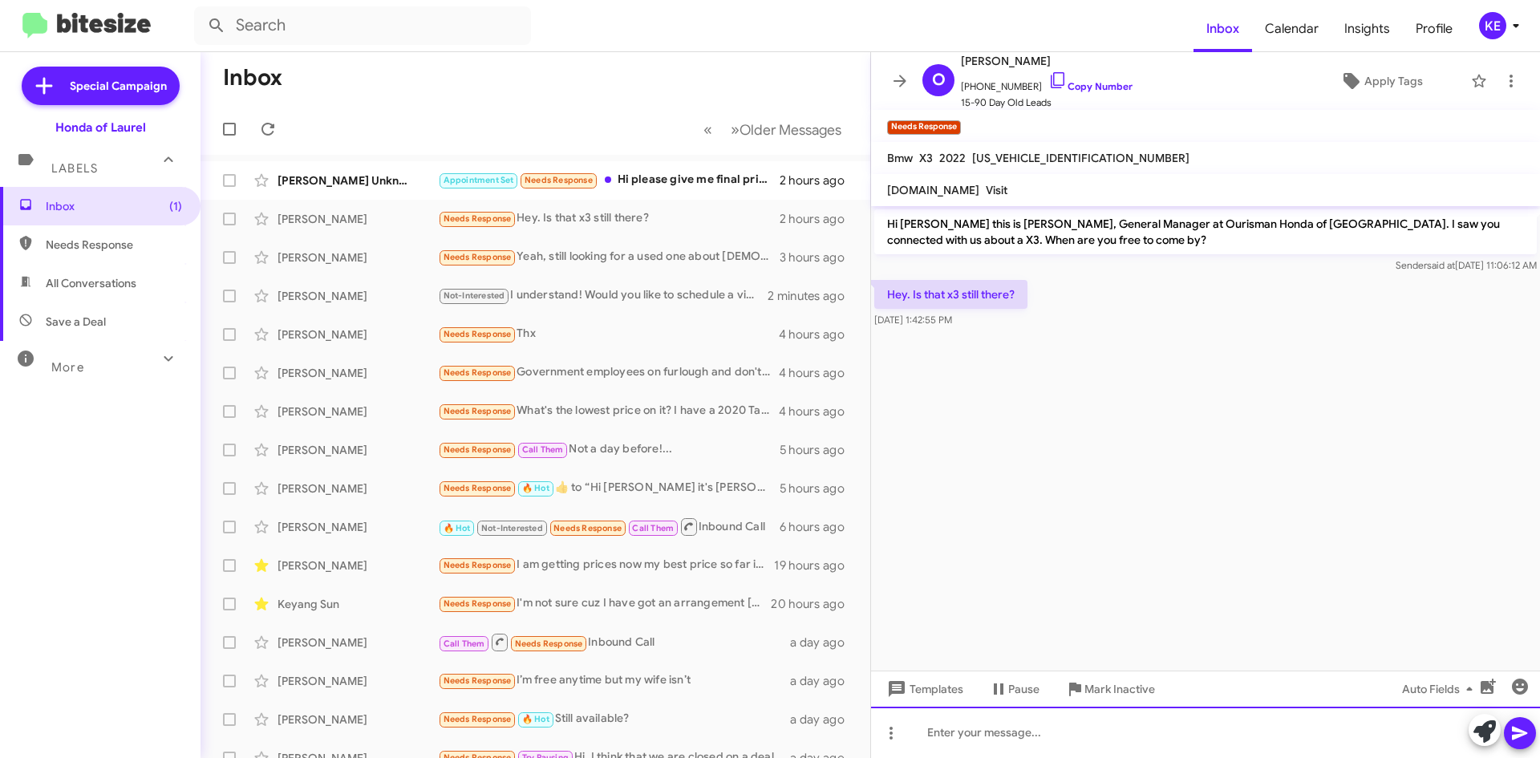
click at [992, 734] on div at bounding box center [1205, 732] width 669 height 51
click at [1142, 735] on div "Hello [PERSON_NAME], yes! It's still available. W" at bounding box center [1205, 732] width 669 height 51
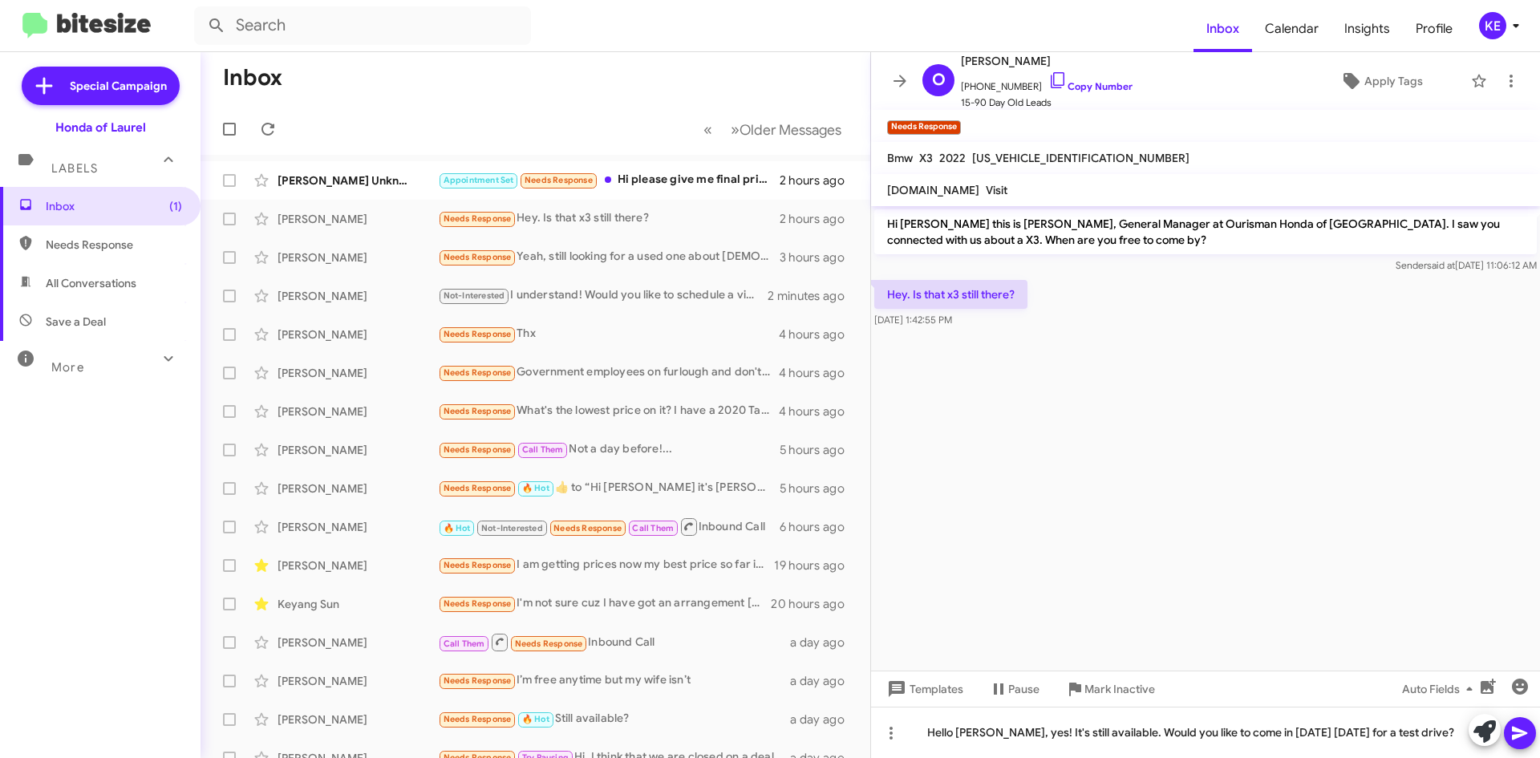
click at [1524, 729] on icon at bounding box center [1520, 733] width 19 height 19
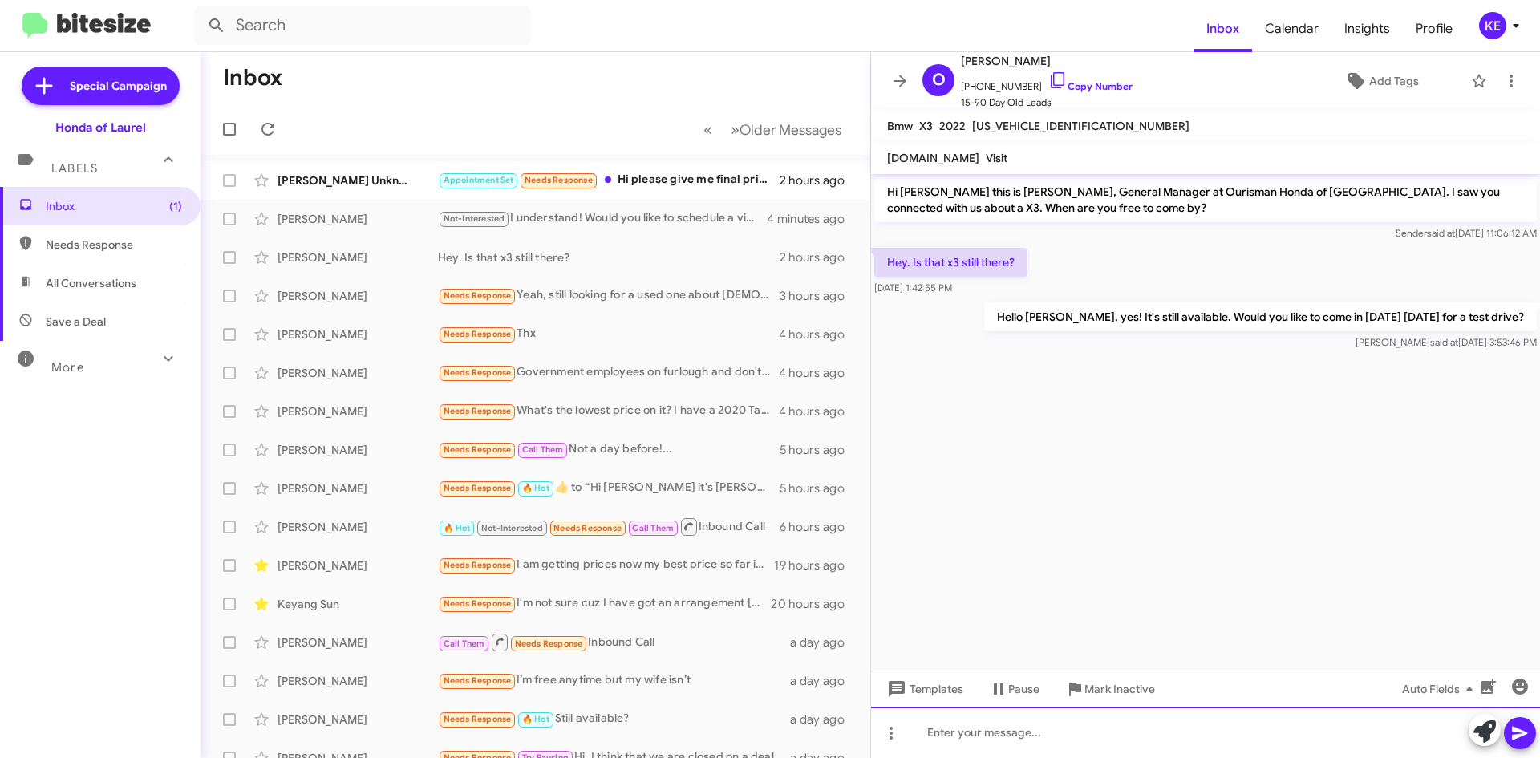
click at [1087, 732] on div at bounding box center [1205, 732] width 669 height 51
click at [1088, 732] on div at bounding box center [1205, 732] width 669 height 51
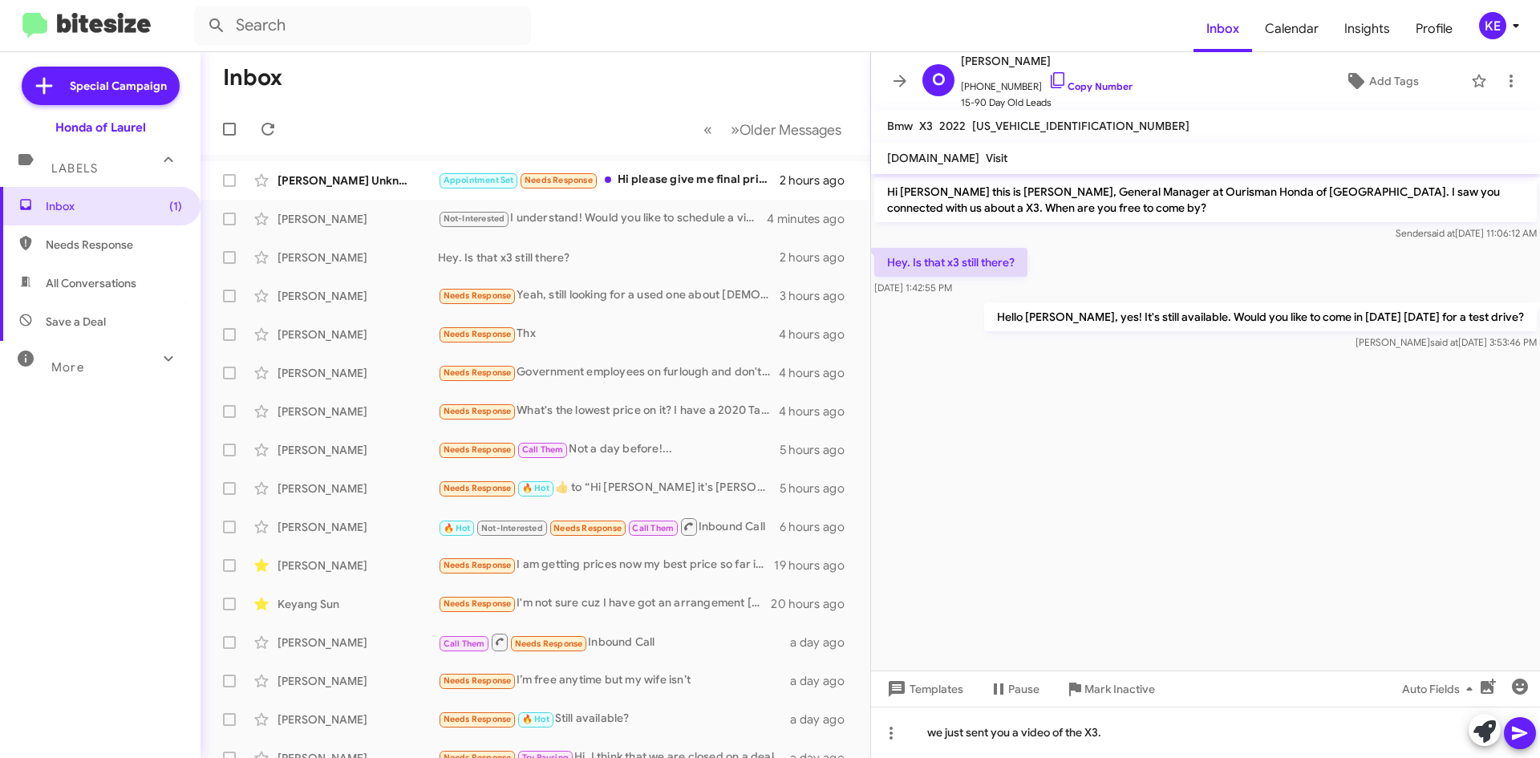
click at [1521, 728] on icon at bounding box center [1520, 733] width 19 height 19
click at [374, 175] on div "[PERSON_NAME] Unknown" at bounding box center [358, 180] width 160 height 16
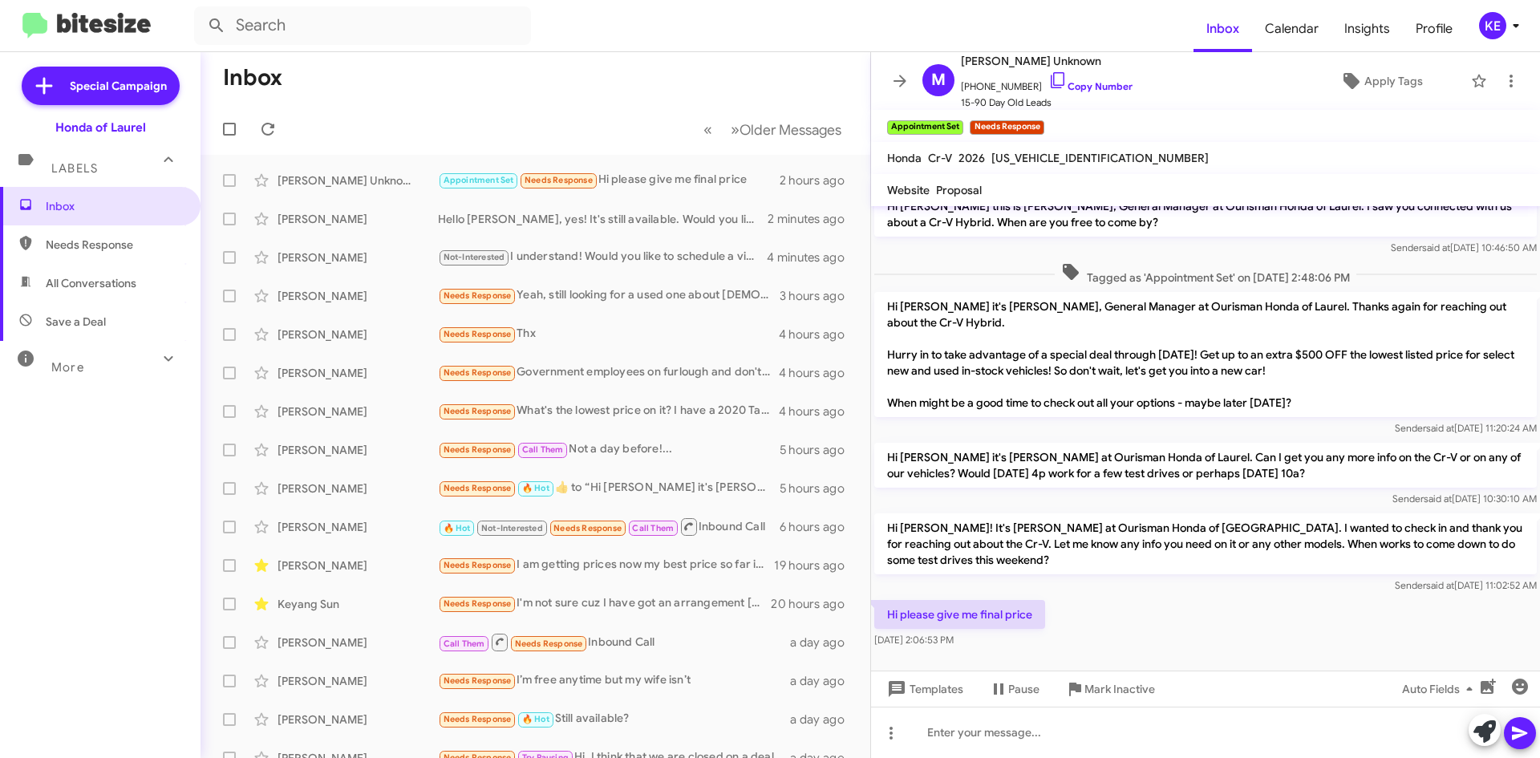
scroll to position [22, 0]
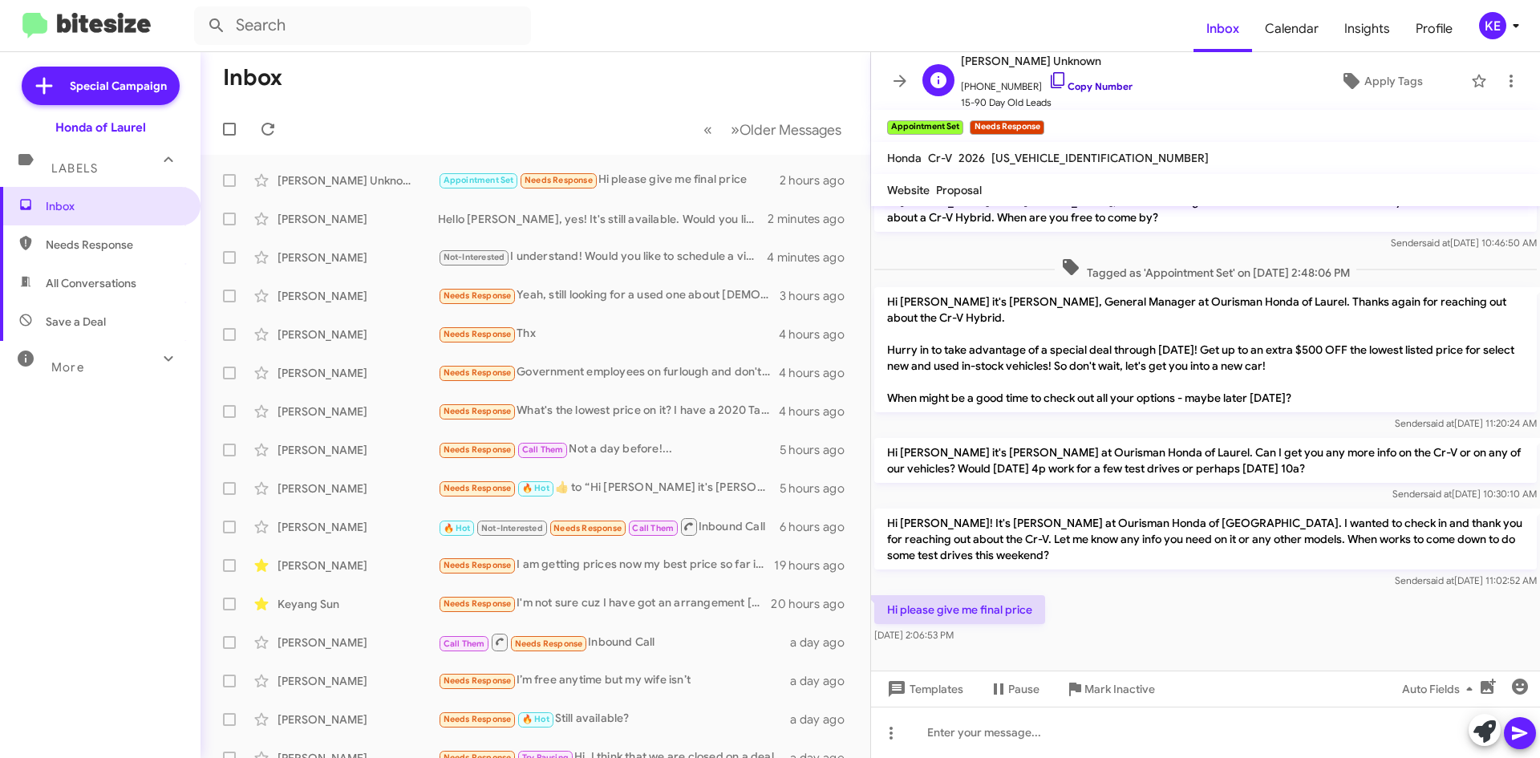
click at [1048, 74] on icon at bounding box center [1057, 80] width 19 height 19
click at [898, 82] on icon at bounding box center [900, 81] width 13 height 12
